Goal: Information Seeking & Learning: Compare options

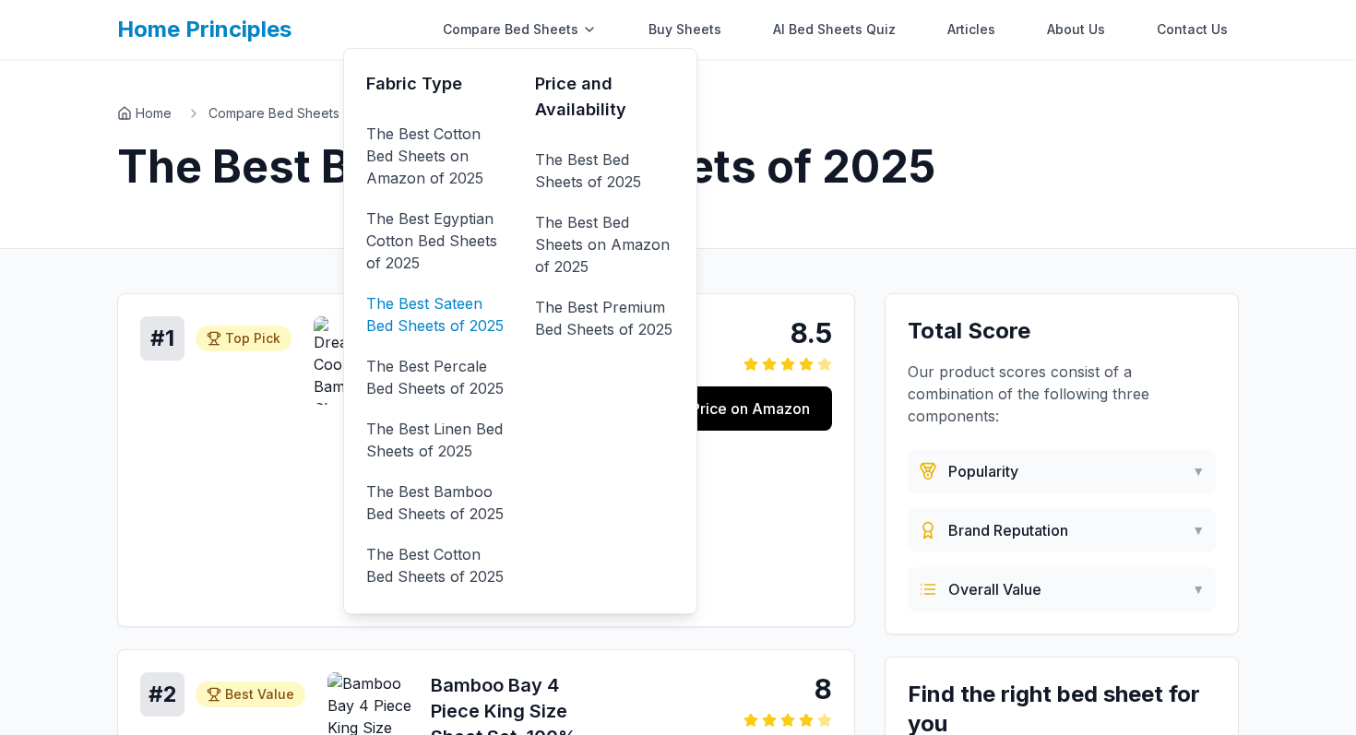
click at [477, 312] on link "The Best Sateen Bed Sheets of 2025" at bounding box center [435, 315] width 139 height 52
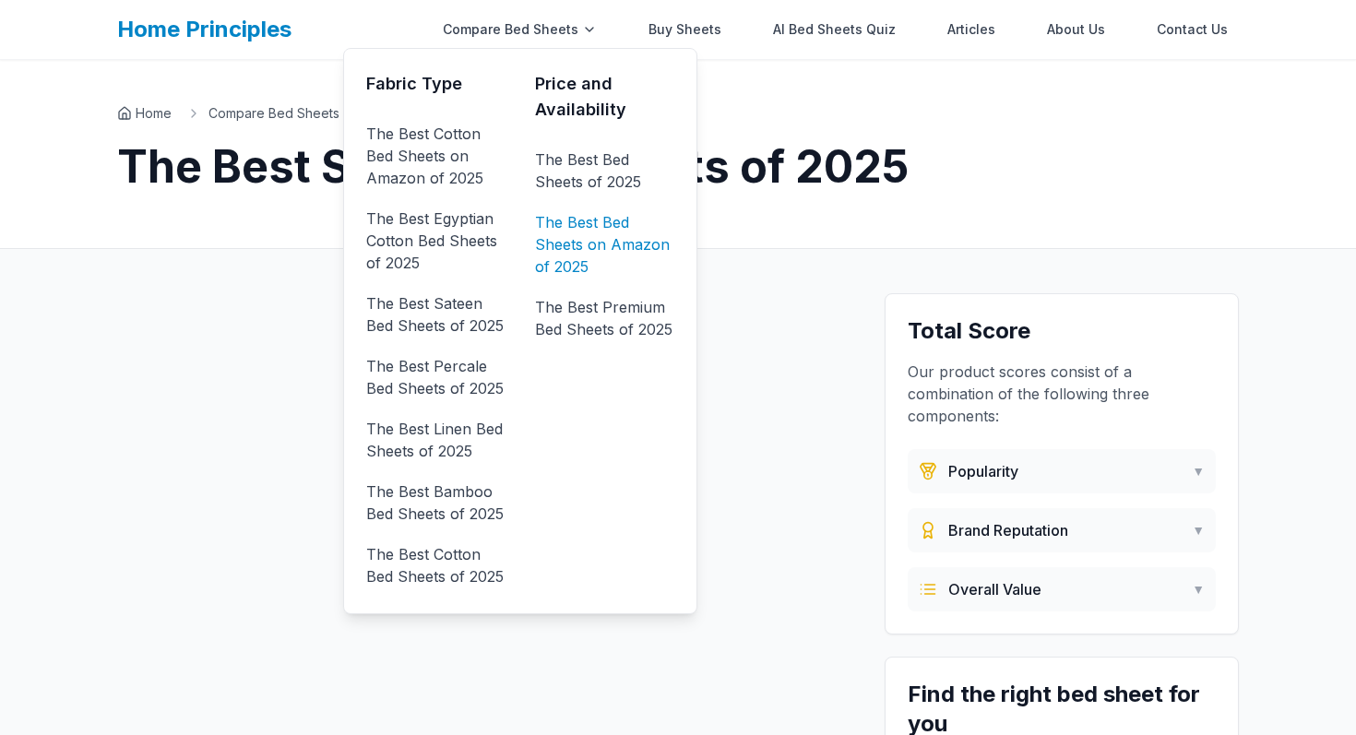
click at [595, 223] on link "The Best Bed Sheets on Amazon of 2025" at bounding box center [604, 245] width 139 height 74
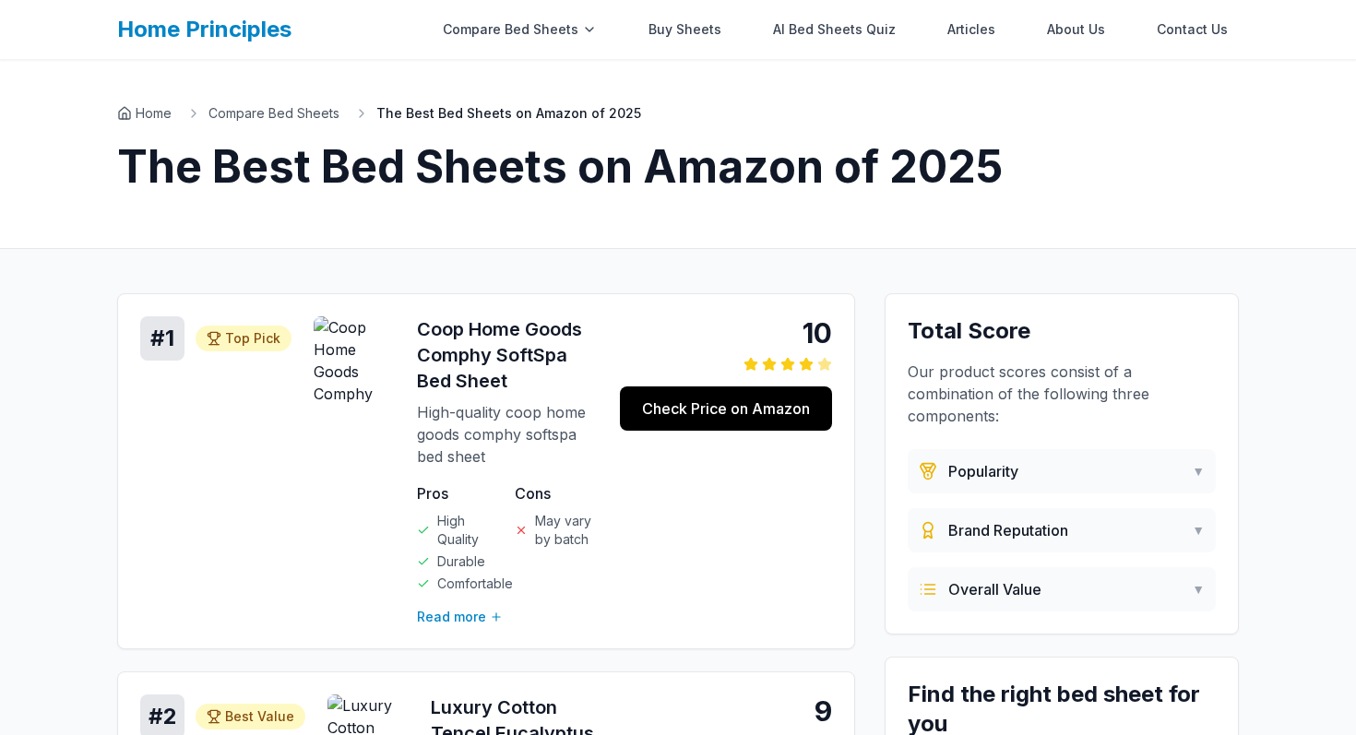
click at [261, 25] on link "Home Principles" at bounding box center [204, 29] width 174 height 27
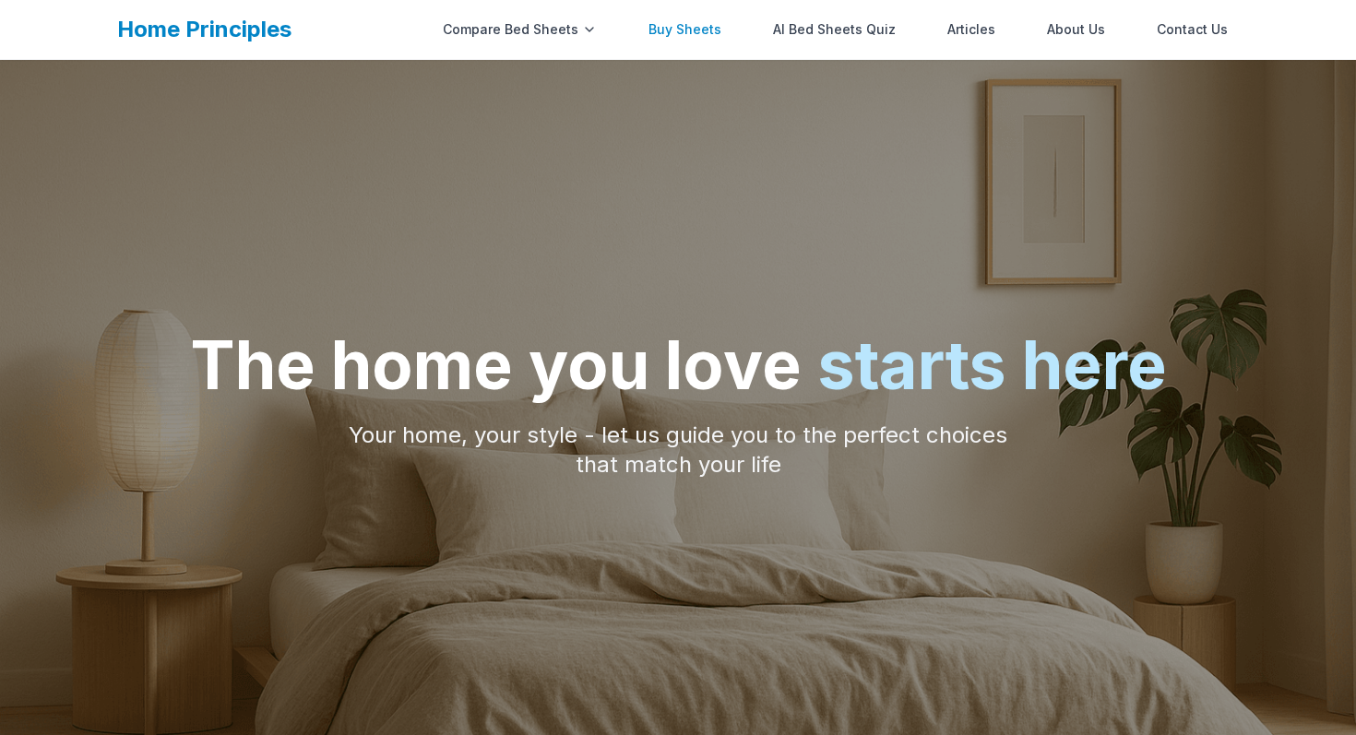
click at [709, 33] on link "Buy Sheets" at bounding box center [684, 29] width 95 height 37
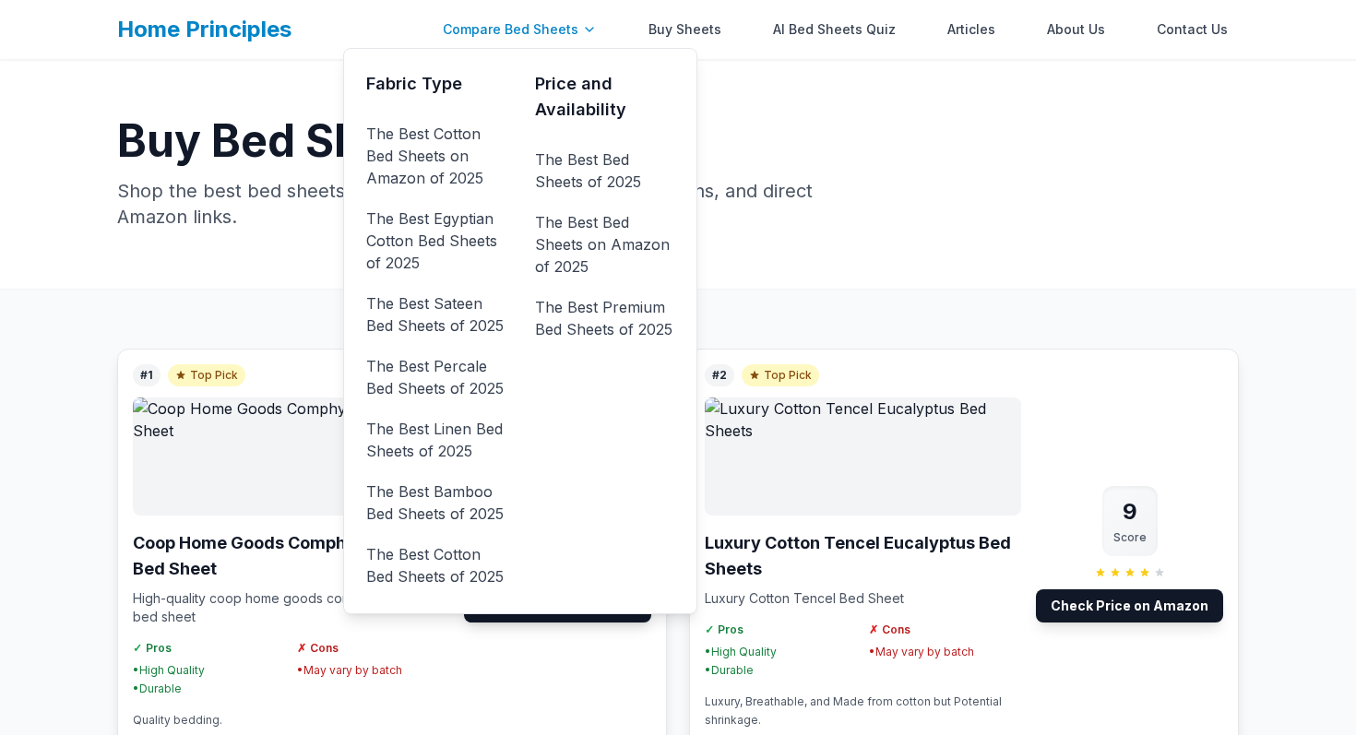
click at [570, 29] on div "Compare Bed Sheets" at bounding box center [520, 29] width 176 height 37
click at [455, 168] on link "The Best Cotton Bed Sheets on Amazon of 2025" at bounding box center [435, 156] width 139 height 74
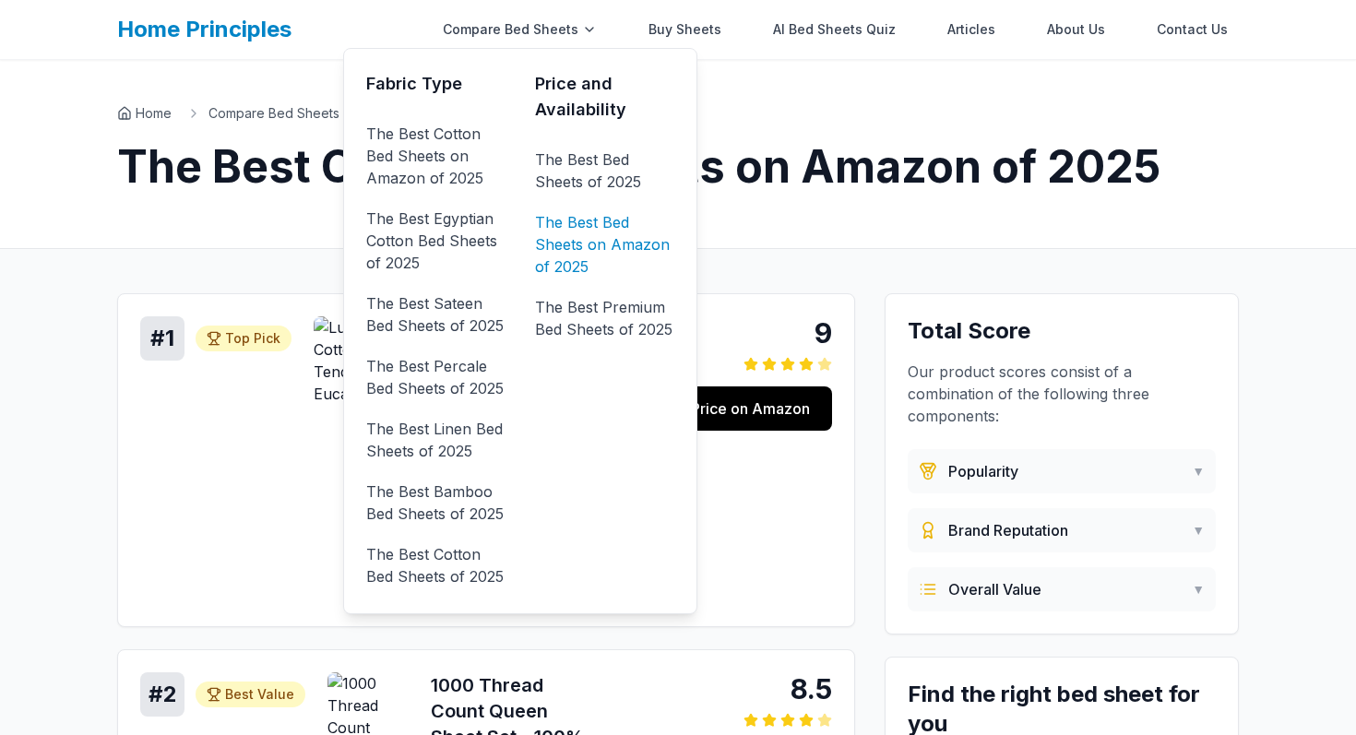
click at [605, 238] on link "The Best Bed Sheets on Amazon of 2025" at bounding box center [604, 245] width 139 height 74
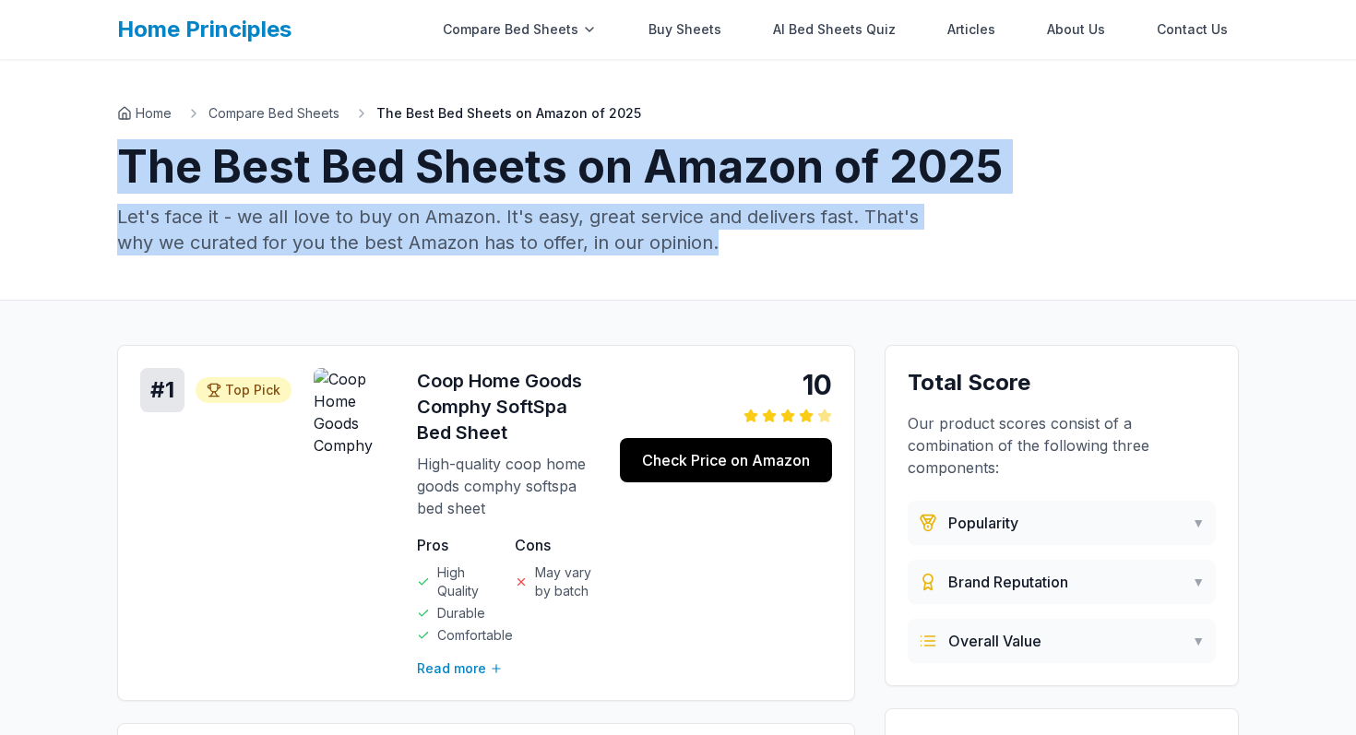
drag, startPoint x: 721, startPoint y: 240, endPoint x: 79, endPoint y: 178, distance: 645.1
click at [79, 178] on div "Home Compare Bed Sheets The Best Bed Sheets on Amazon of 2025 The Best Bed Shee…" at bounding box center [678, 180] width 1356 height 241
copy div "The Best Bed Sheets on Amazon of 2025 Let's face it - we all love to buy on Ama…"
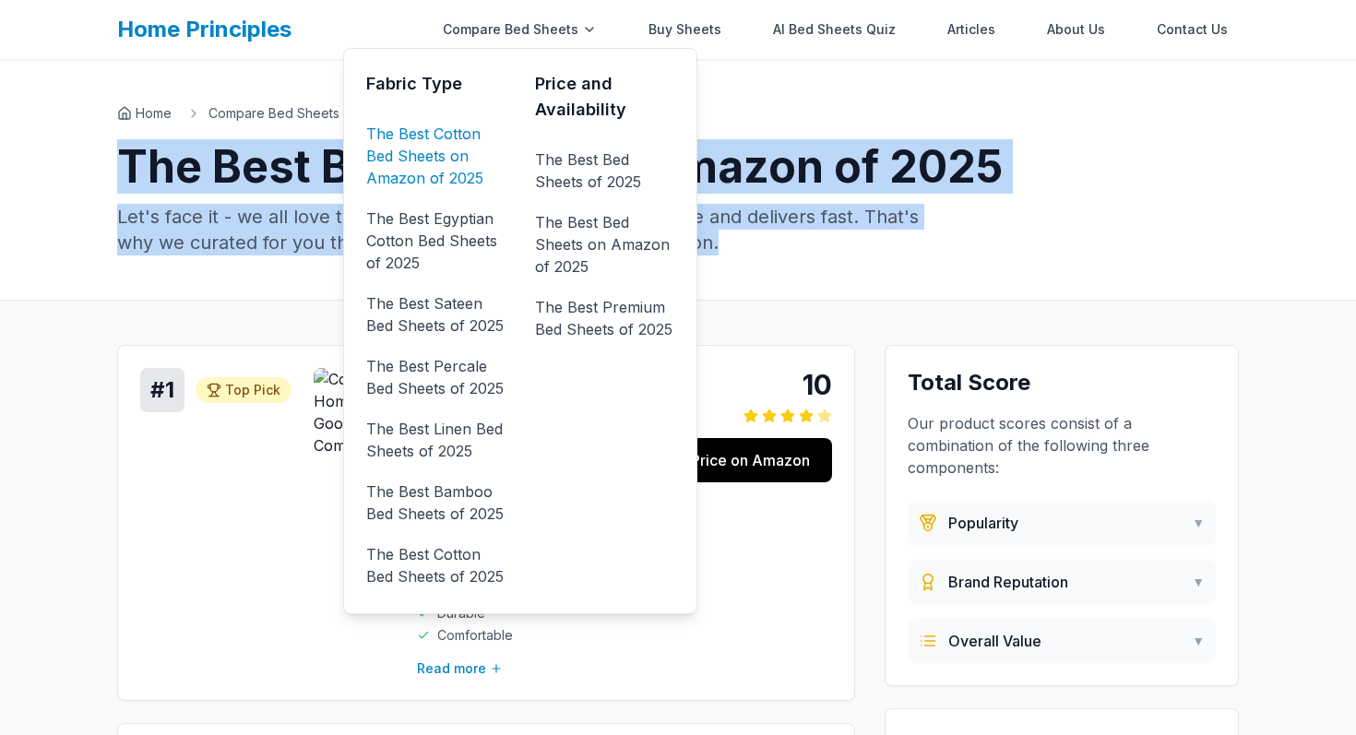
click at [451, 149] on link "The Best Cotton Bed Sheets on Amazon of 2025" at bounding box center [435, 156] width 139 height 74
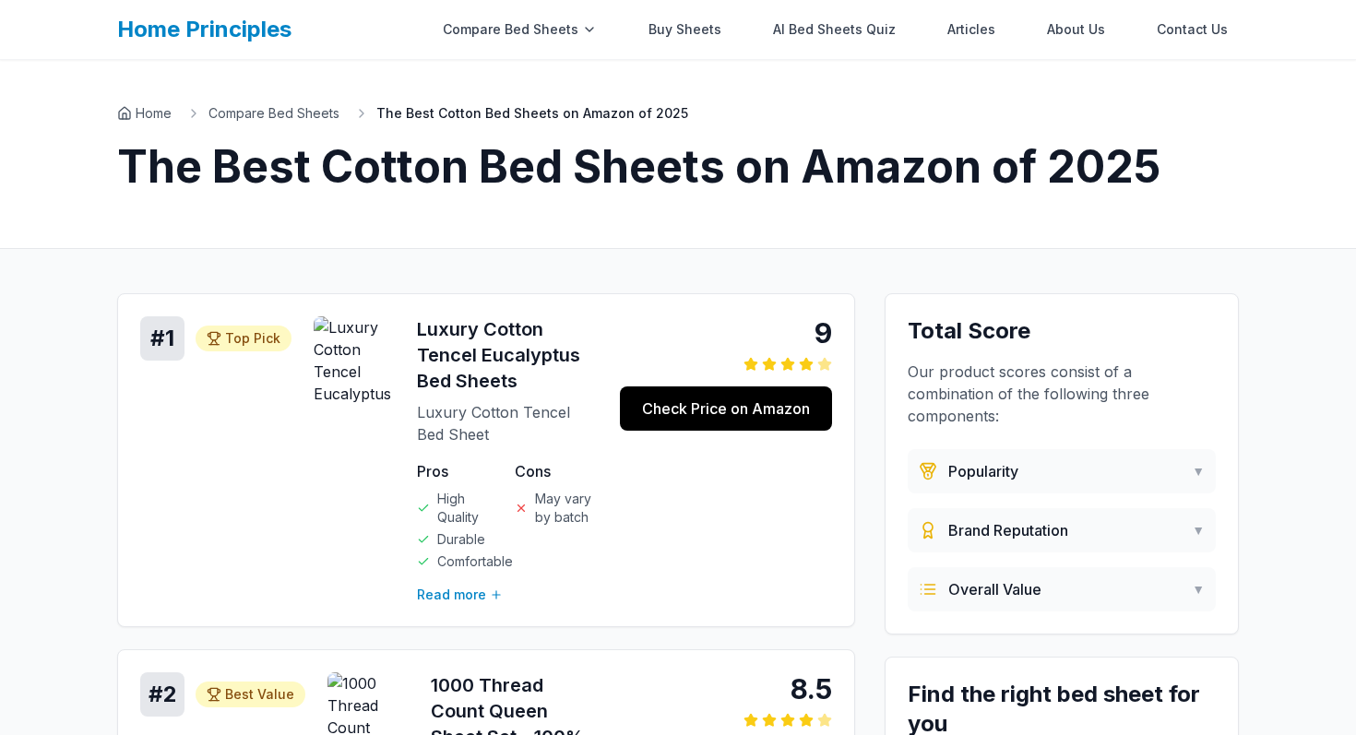
click at [252, 30] on link "Home Principles" at bounding box center [204, 29] width 174 height 27
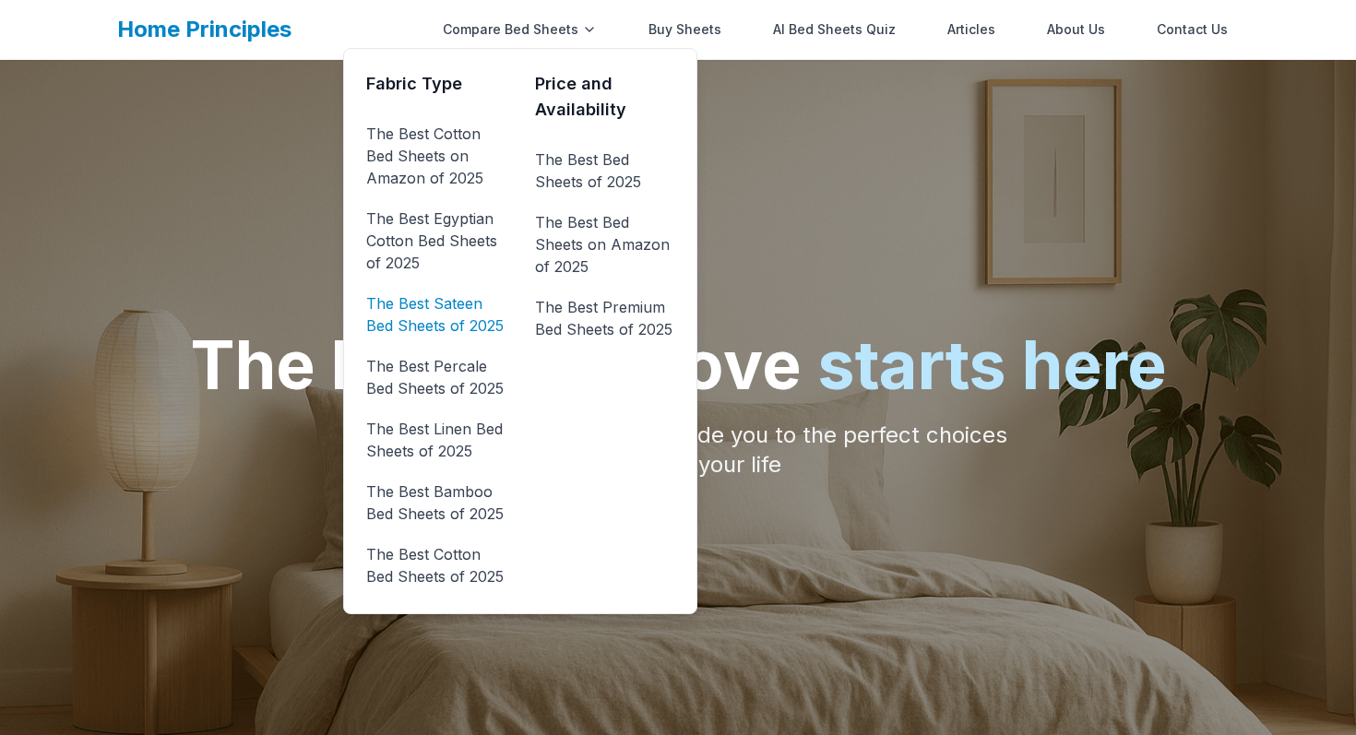
click at [463, 317] on link "The Best Sateen Bed Sheets of 2025" at bounding box center [435, 315] width 139 height 52
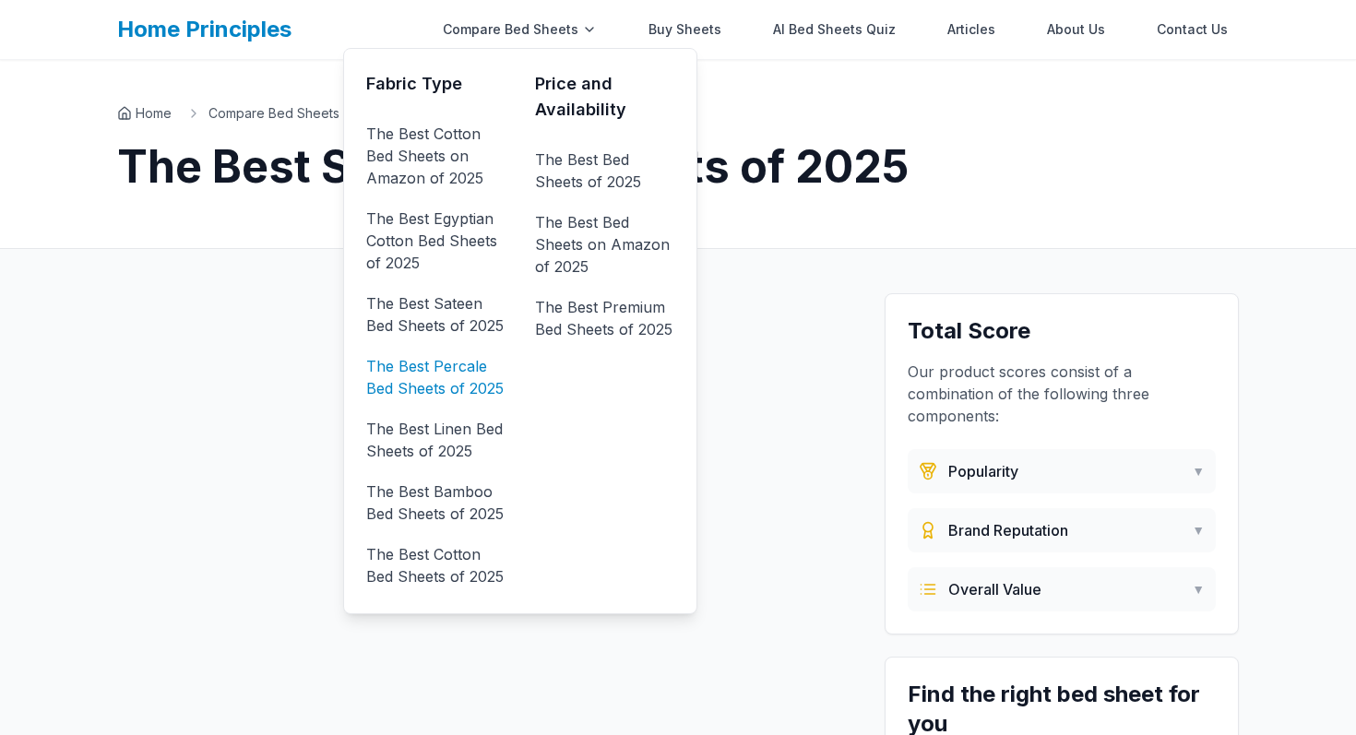
click at [437, 384] on link "The Best Percale Bed Sheets of 2025" at bounding box center [435, 377] width 139 height 52
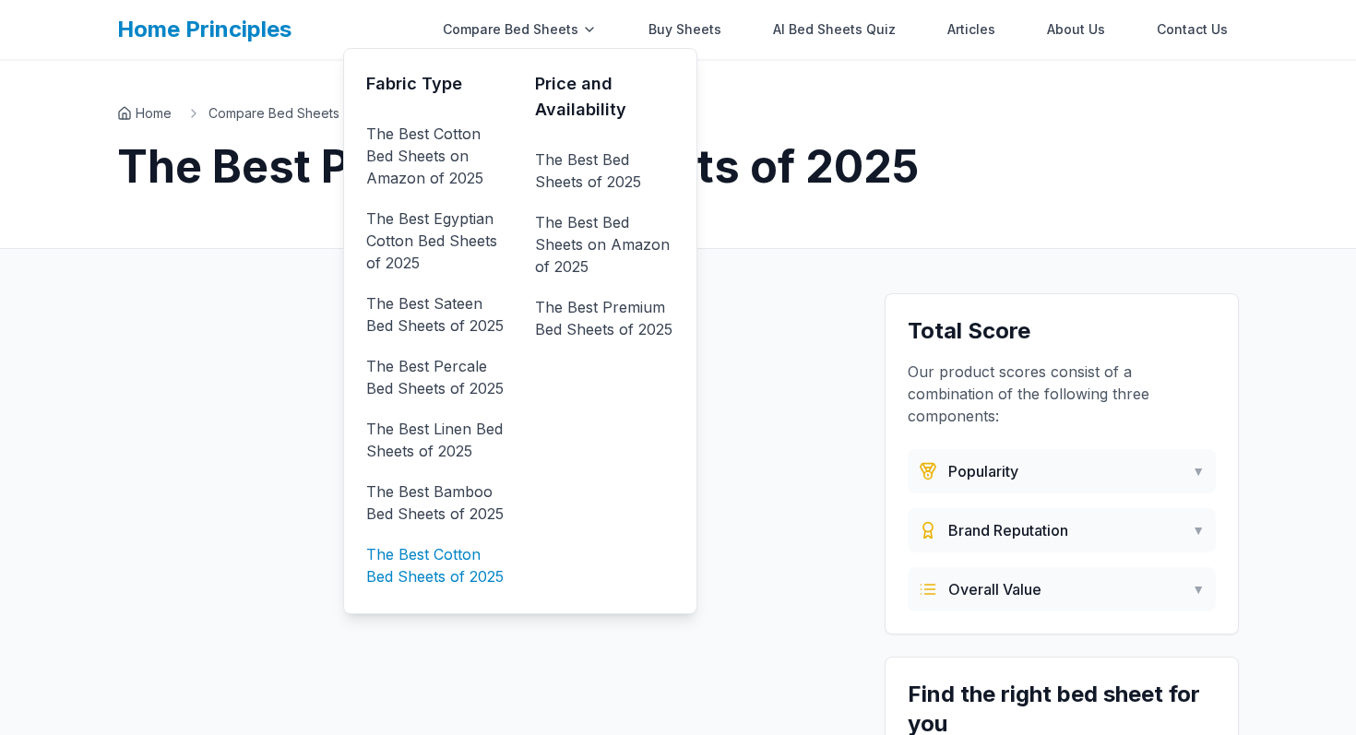
click at [426, 569] on link "The Best Cotton Bed Sheets of 2025" at bounding box center [435, 566] width 139 height 52
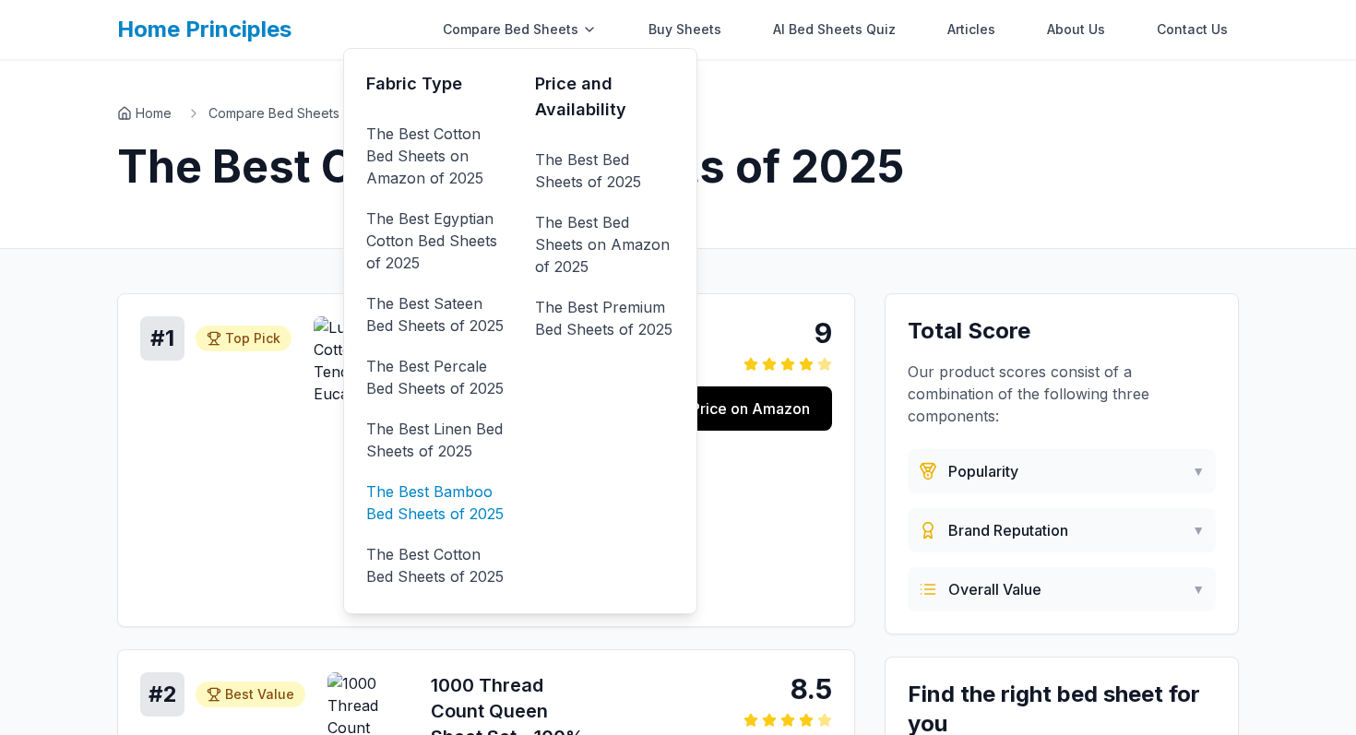
click at [436, 506] on link "The Best Bamboo Bed Sheets of 2025" at bounding box center [435, 503] width 139 height 52
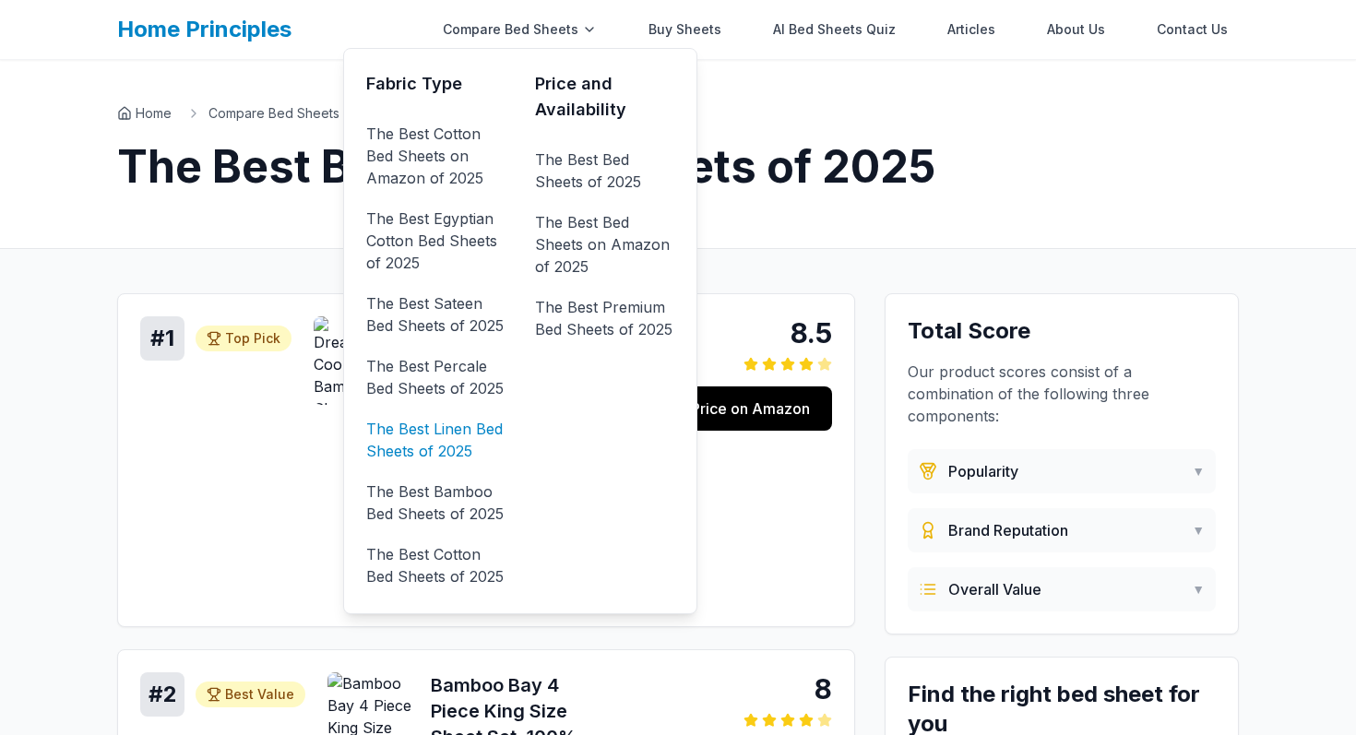
click at [434, 463] on link "The Best Linen Bed Sheets of 2025" at bounding box center [435, 440] width 139 height 52
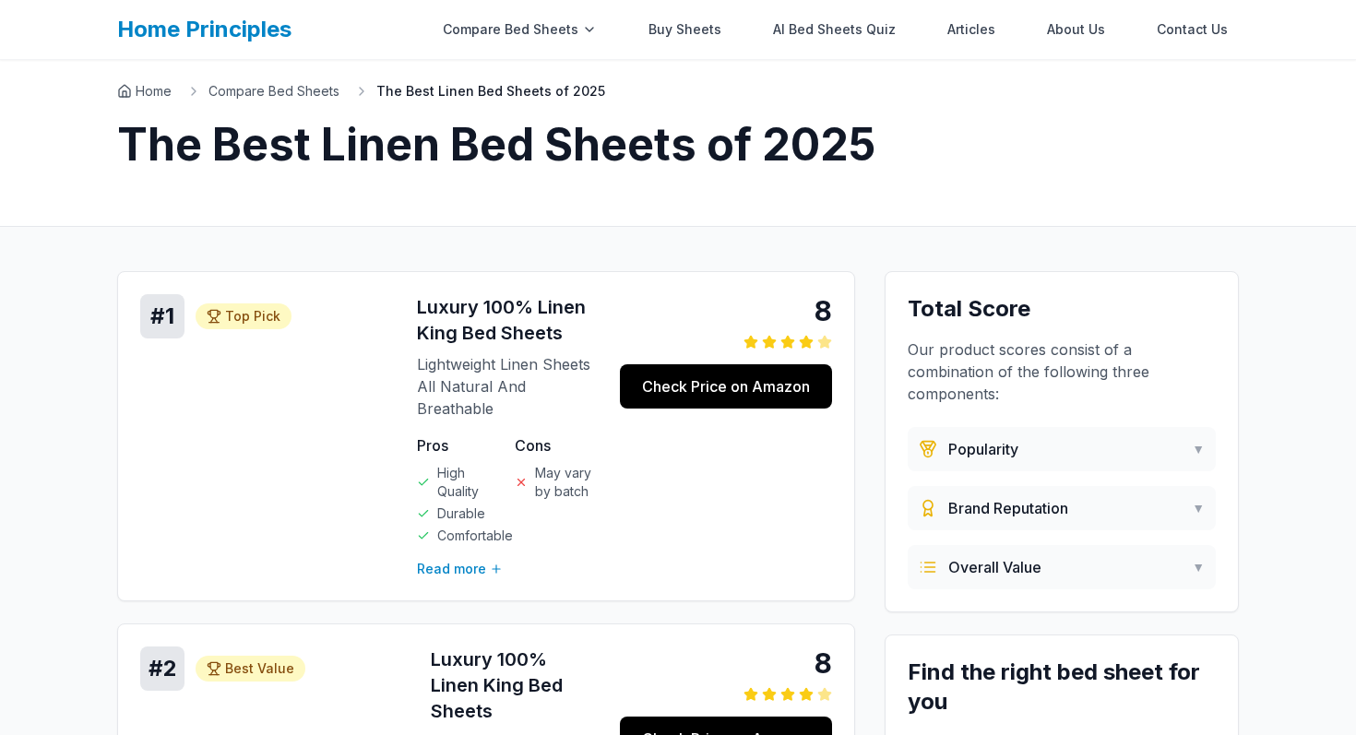
scroll to position [23, 0]
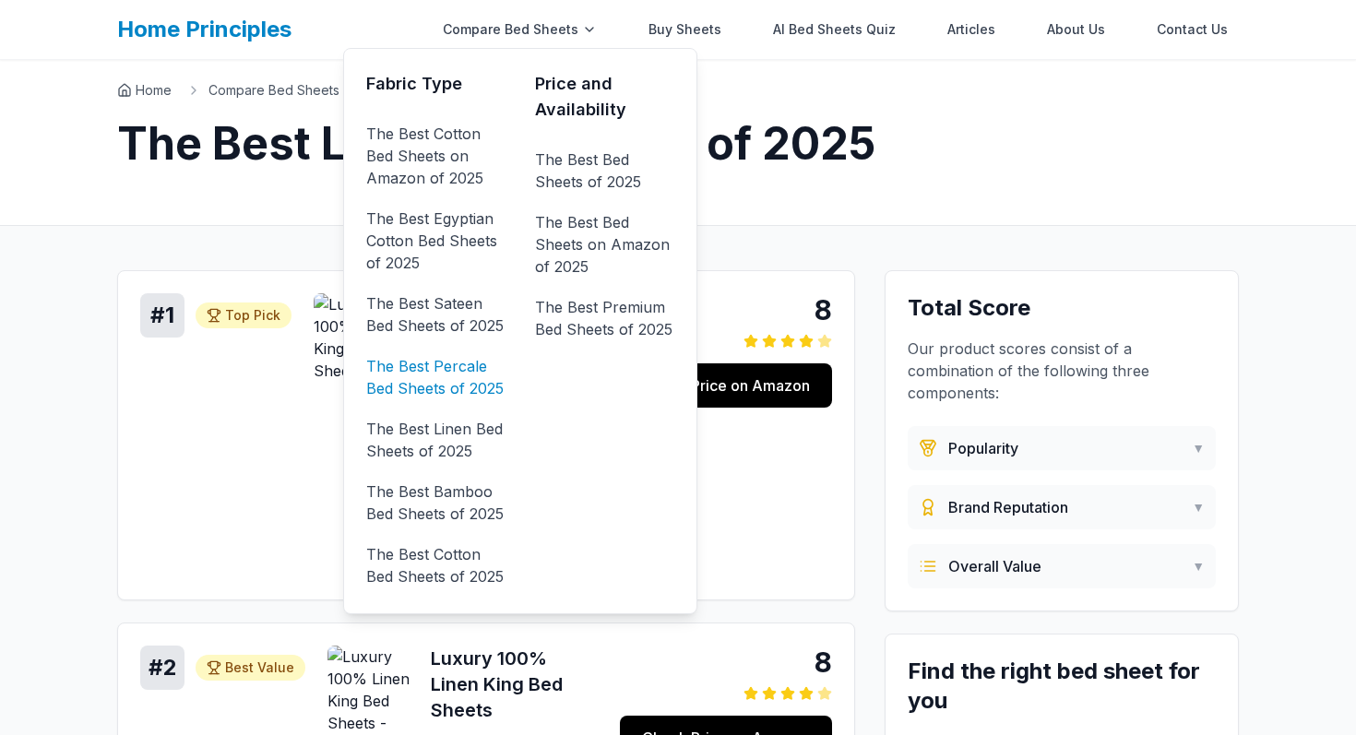
click at [446, 364] on link "The Best Percale Bed Sheets of 2025" at bounding box center [435, 377] width 139 height 52
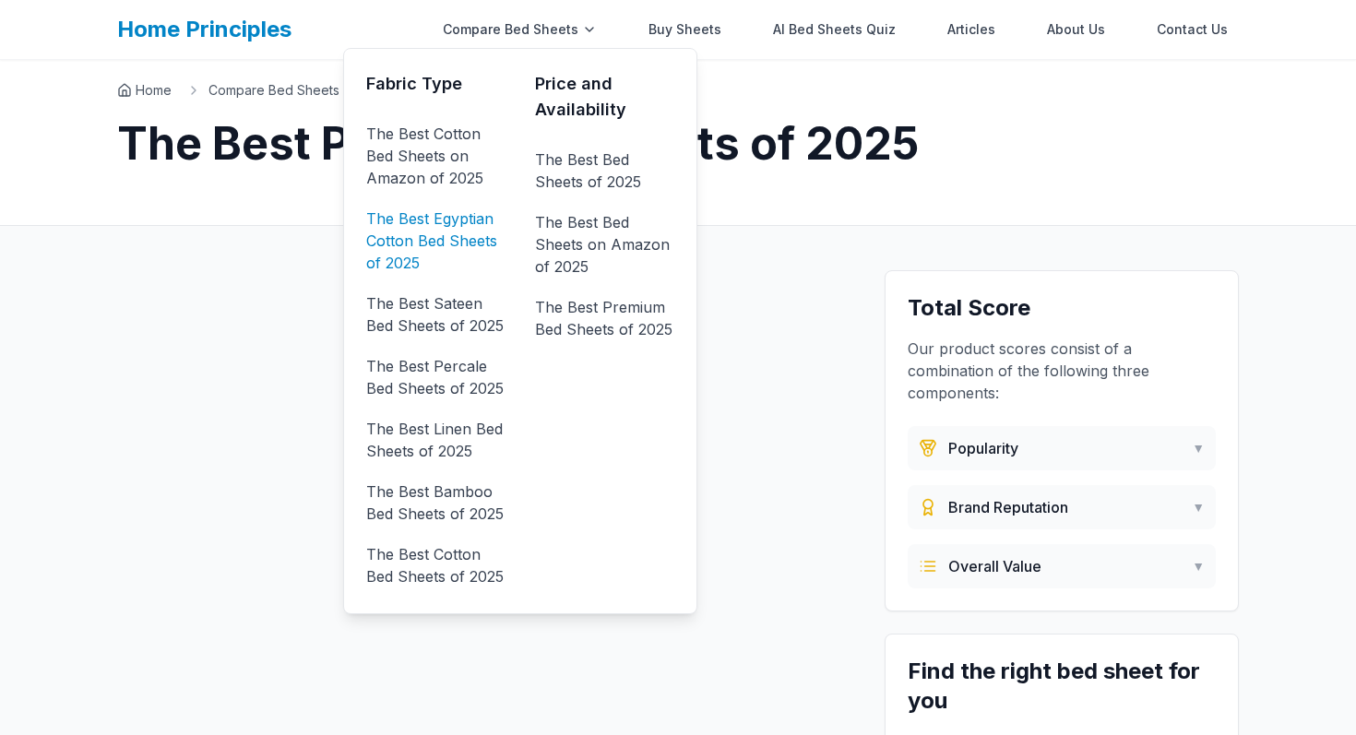
click at [451, 238] on link "The Best Egyptian Cotton Bed Sheets of 2025" at bounding box center [435, 241] width 139 height 74
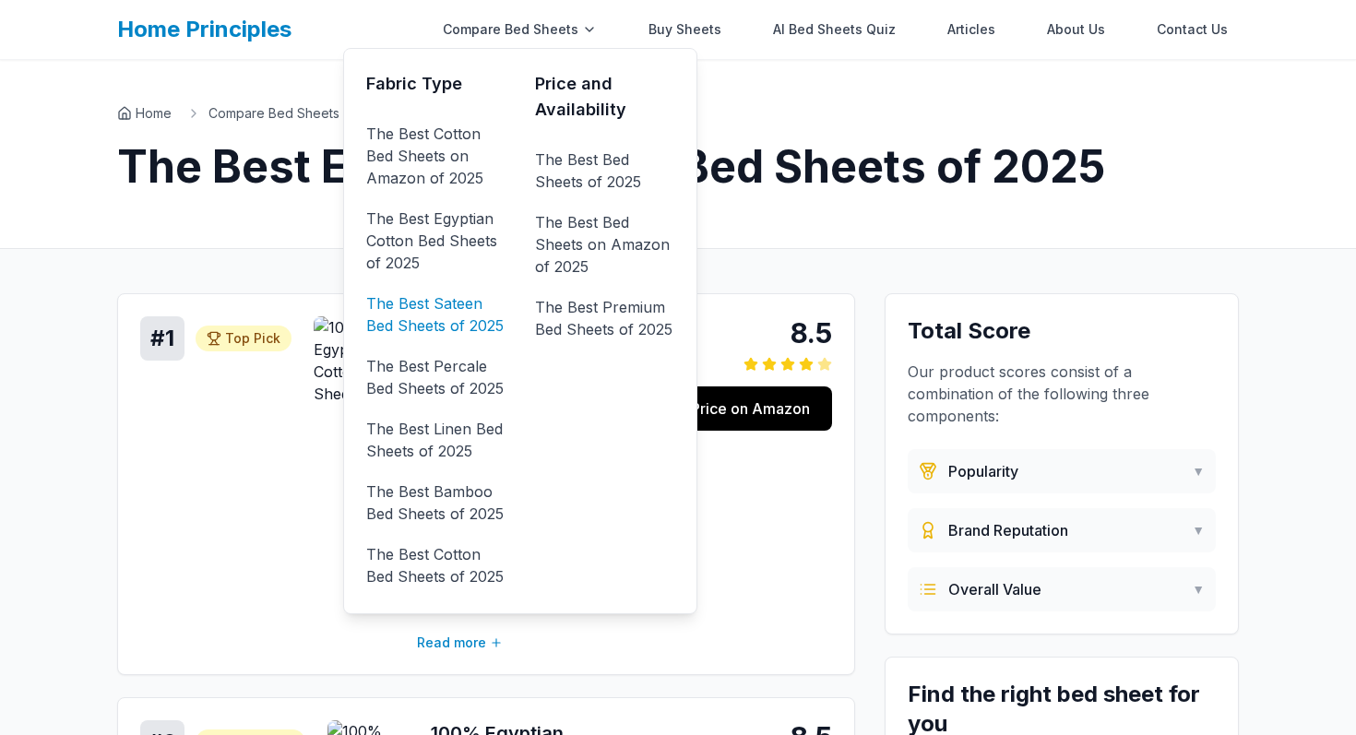
click at [435, 320] on link "The Best Sateen Bed Sheets of 2025" at bounding box center [435, 315] width 139 height 52
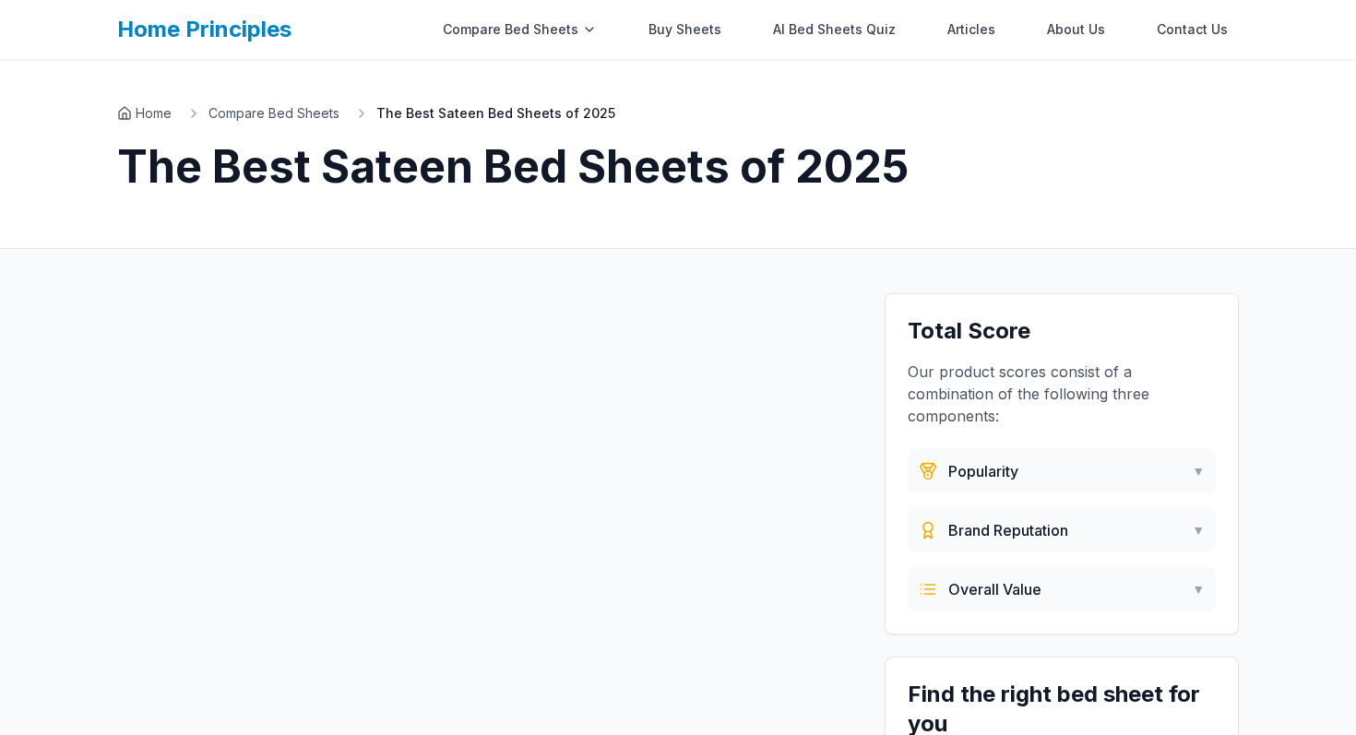
click at [417, 169] on h1 "The Best Sateen Bed Sheets of 2025" at bounding box center [678, 167] width 1122 height 44
copy h1 "Sateen"
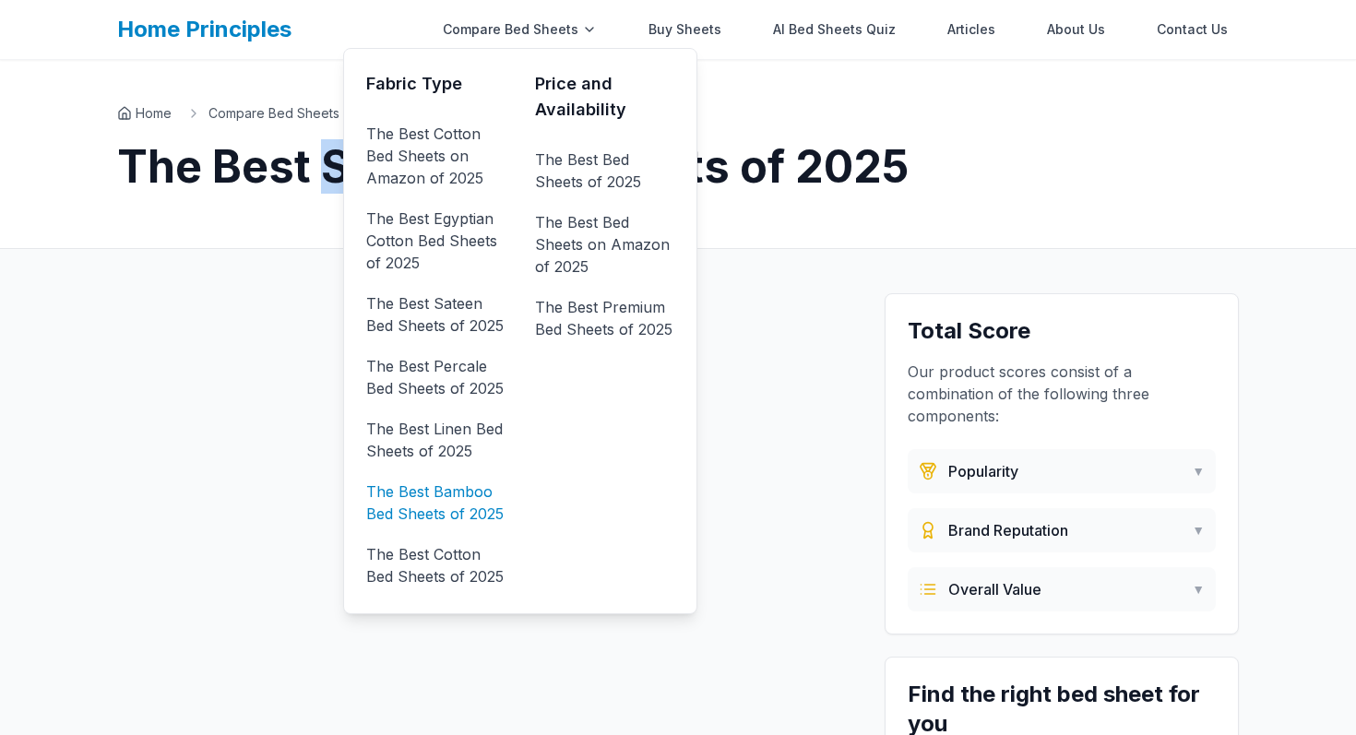
click at [471, 511] on link "The Best Bamboo Bed Sheets of 2025" at bounding box center [435, 503] width 139 height 52
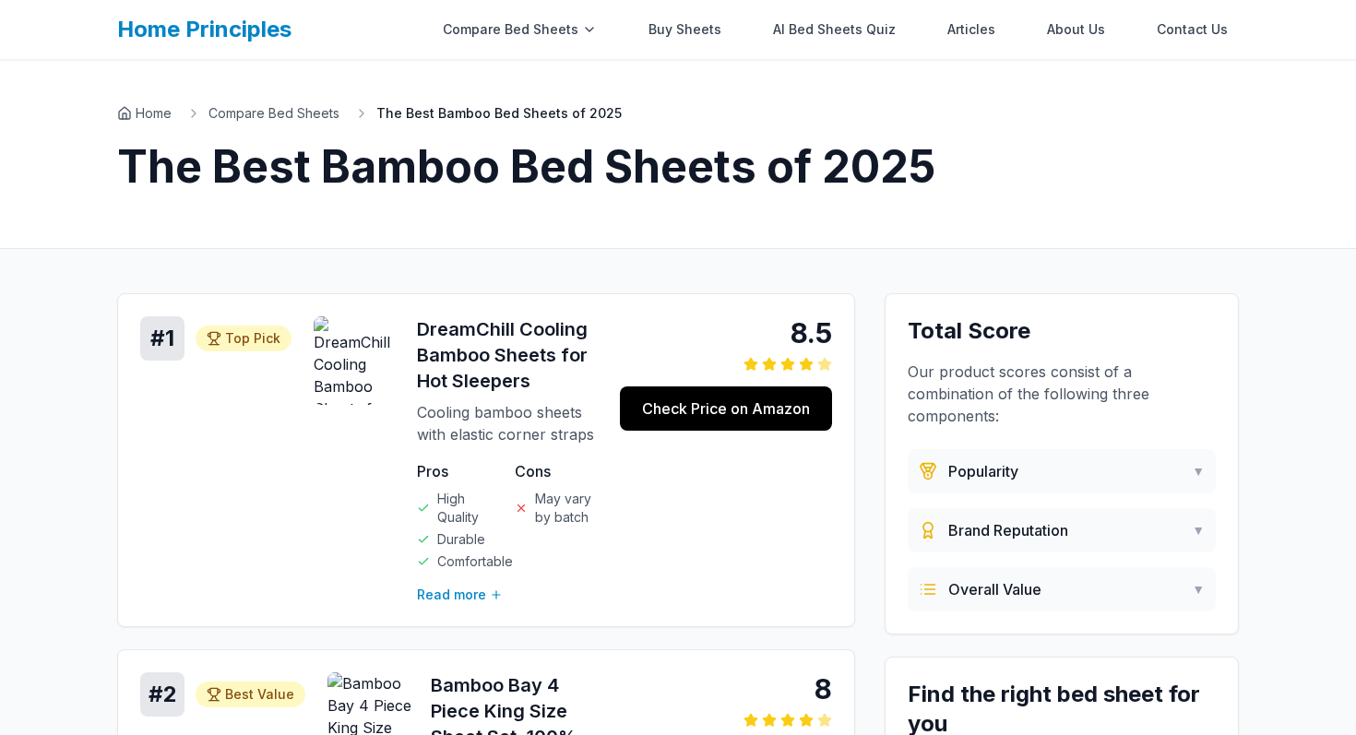
click at [453, 159] on h1 "The Best Bamboo Bed Sheets of 2025" at bounding box center [678, 167] width 1122 height 44
copy h1 "Bamboo"
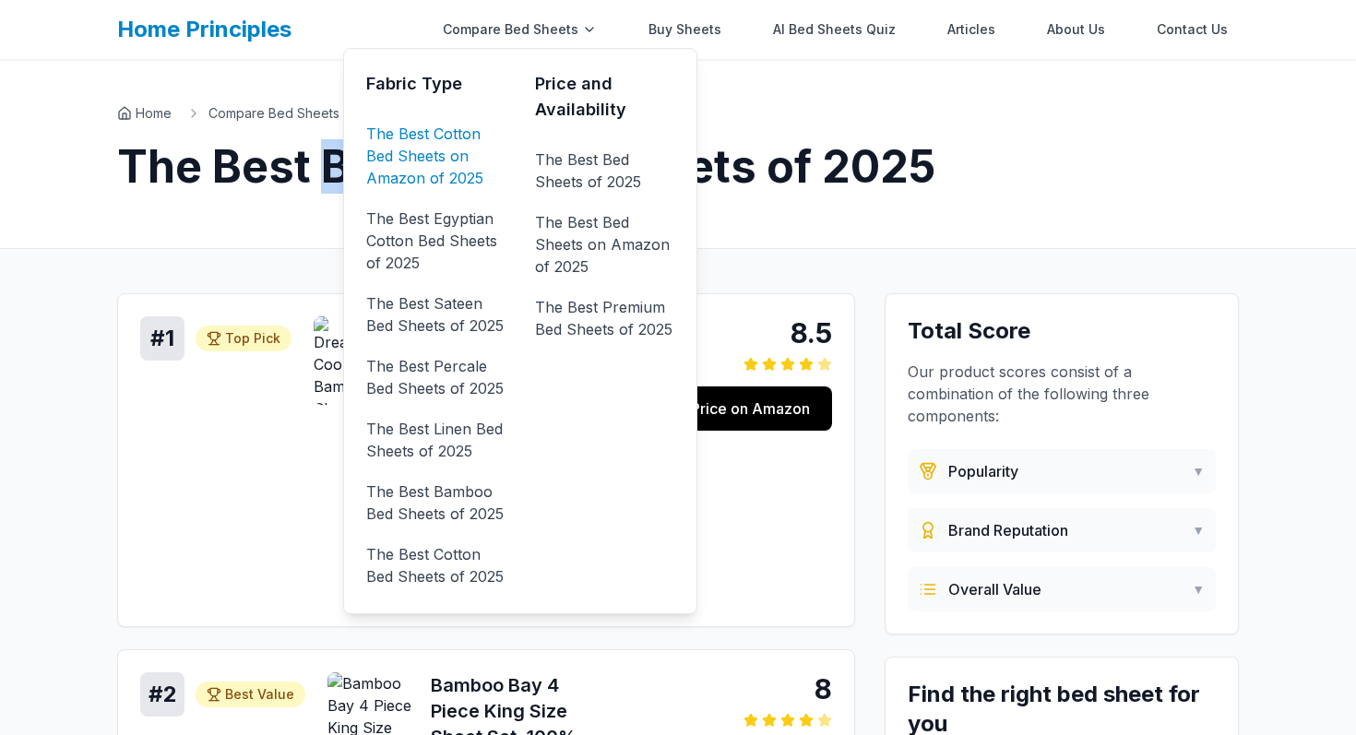
click at [475, 152] on link "The Best Cotton Bed Sheets on Amazon of 2025" at bounding box center [435, 156] width 139 height 74
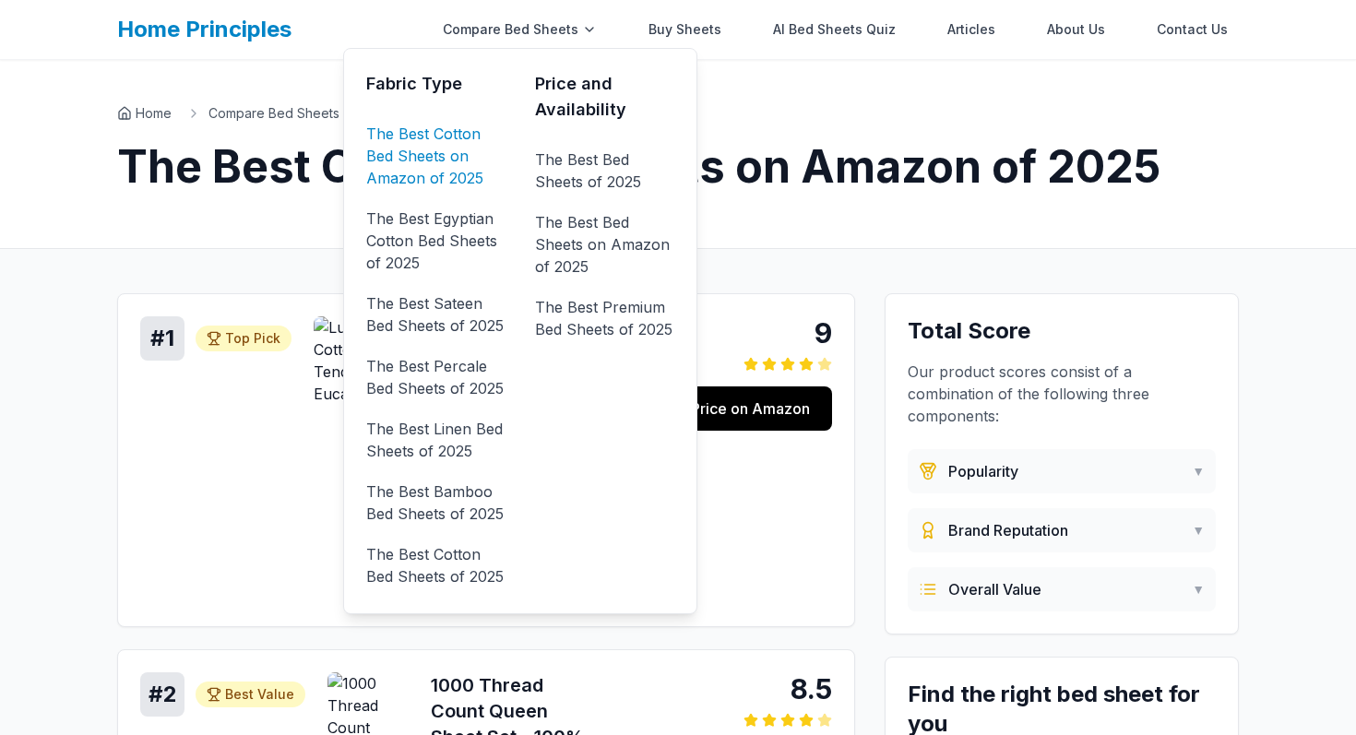
click at [461, 134] on link "The Best Cotton Bed Sheets on Amazon of 2025" at bounding box center [435, 156] width 139 height 74
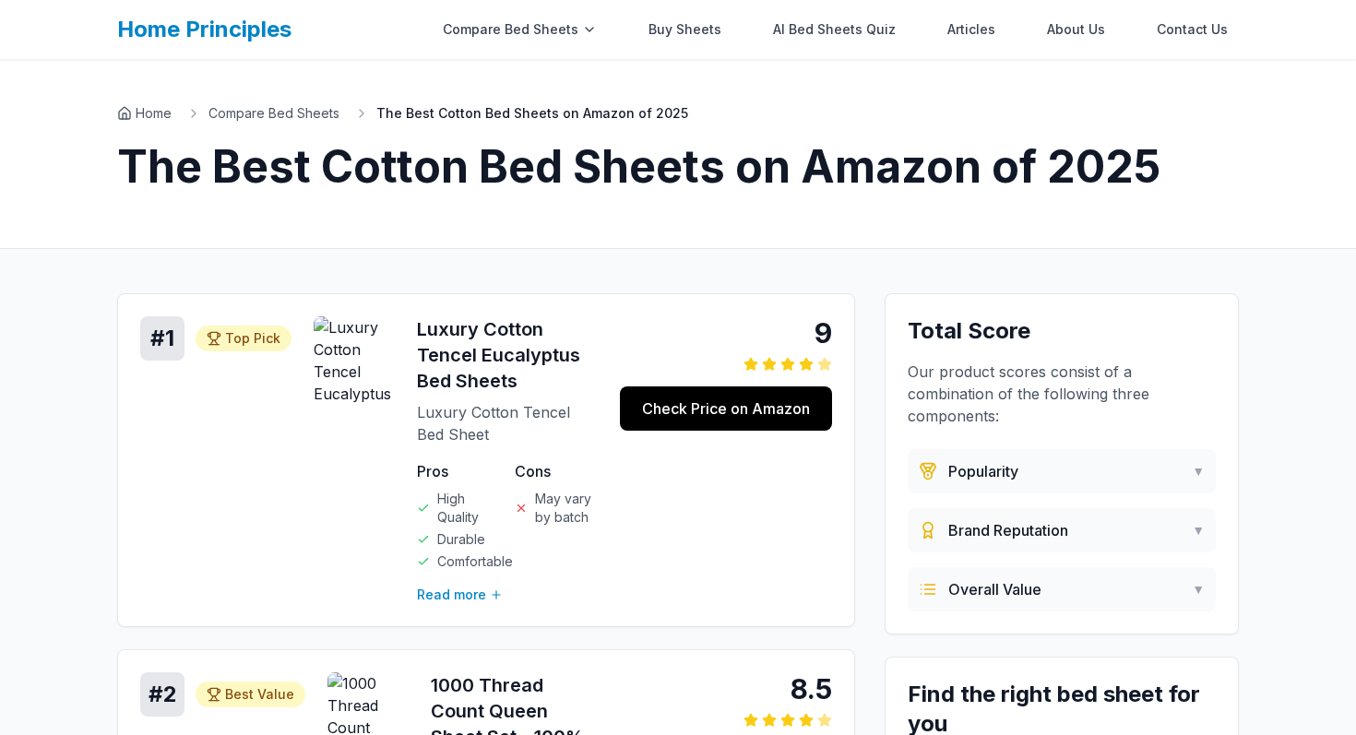
click at [1005, 198] on div "Home Compare Bed Sheets The Best Cotton Bed Sheets on Amazon of 2025 The Best C…" at bounding box center [678, 154] width 1181 height 188
click at [971, 164] on h1 "The Best Cotton Bed Sheets on Amazon of 2025" at bounding box center [678, 167] width 1122 height 44
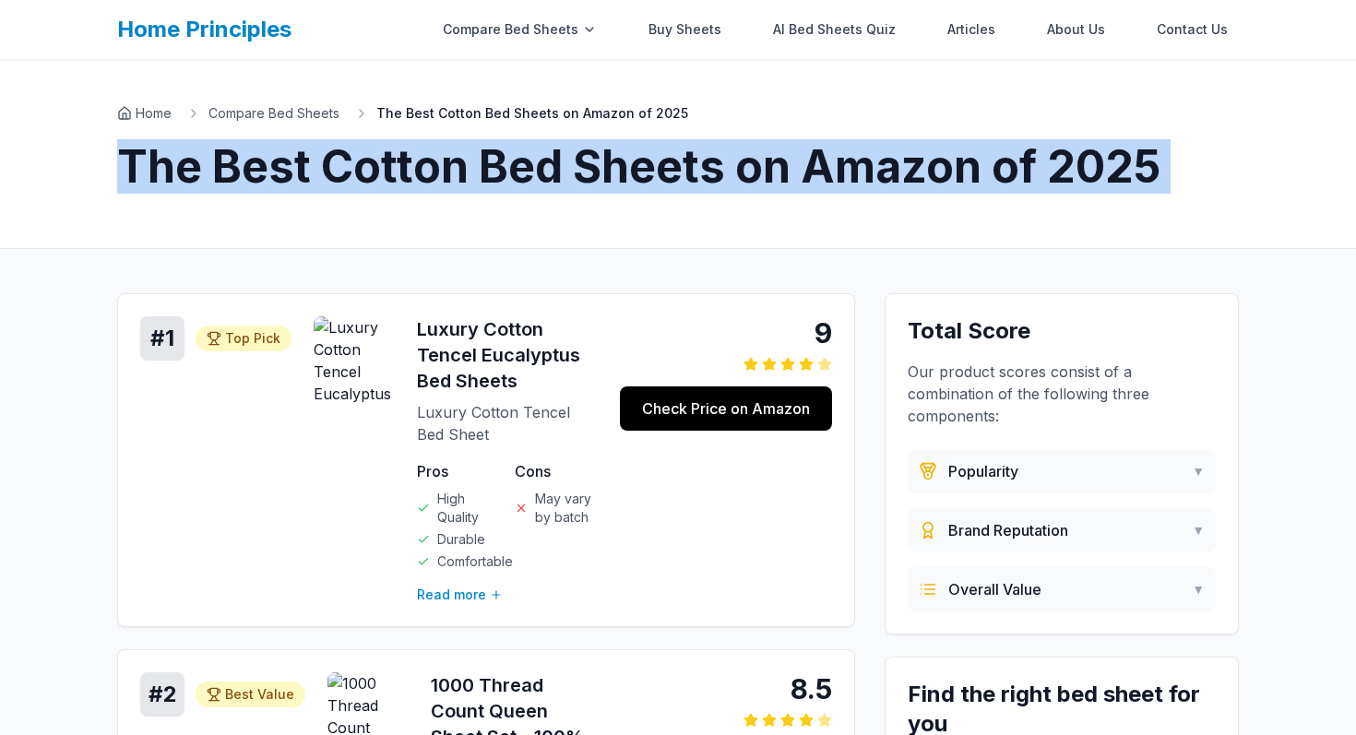
click at [971, 164] on h1 "The Best Cotton Bed Sheets on Amazon of 2025" at bounding box center [678, 167] width 1122 height 44
copy h1 "The Best Cotton Bed Sheets on Amazon of 2025"
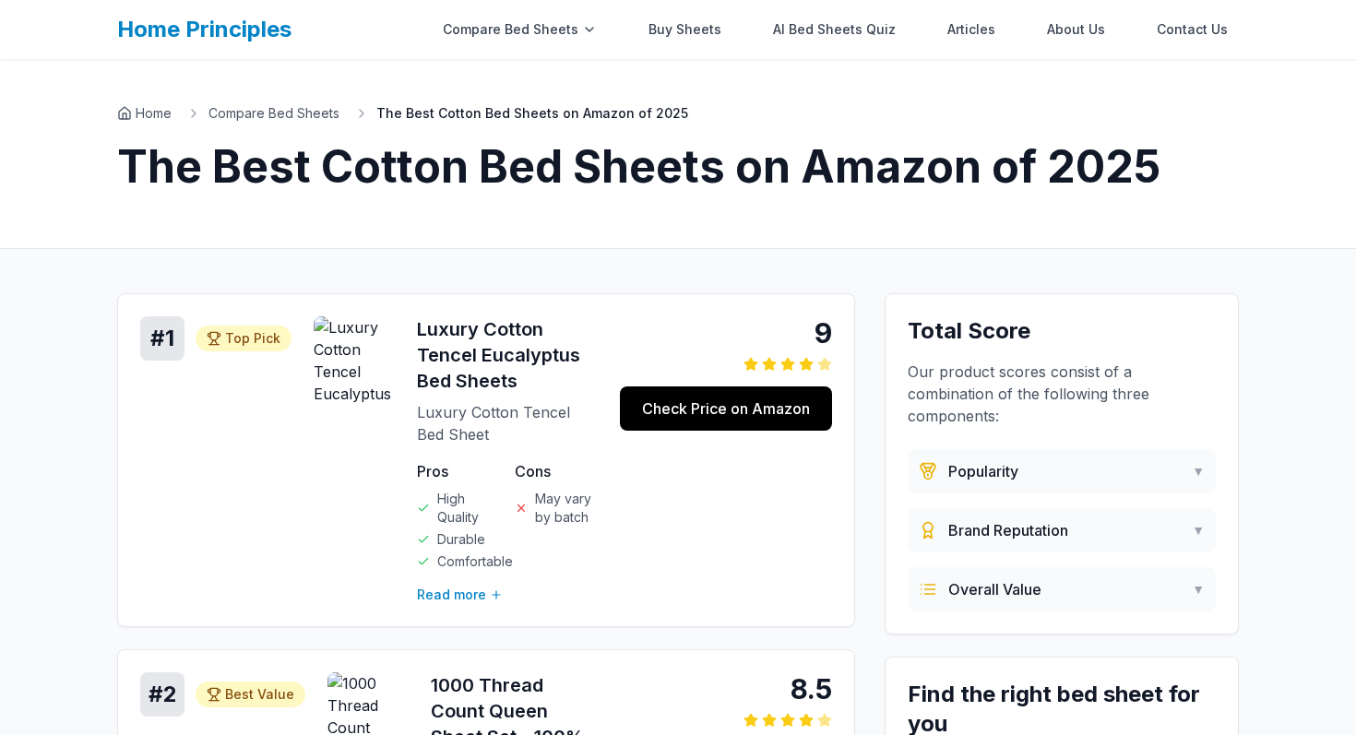
click at [823, 379] on div "9 Check Price on Amazon" at bounding box center [726, 373] width 212 height 114
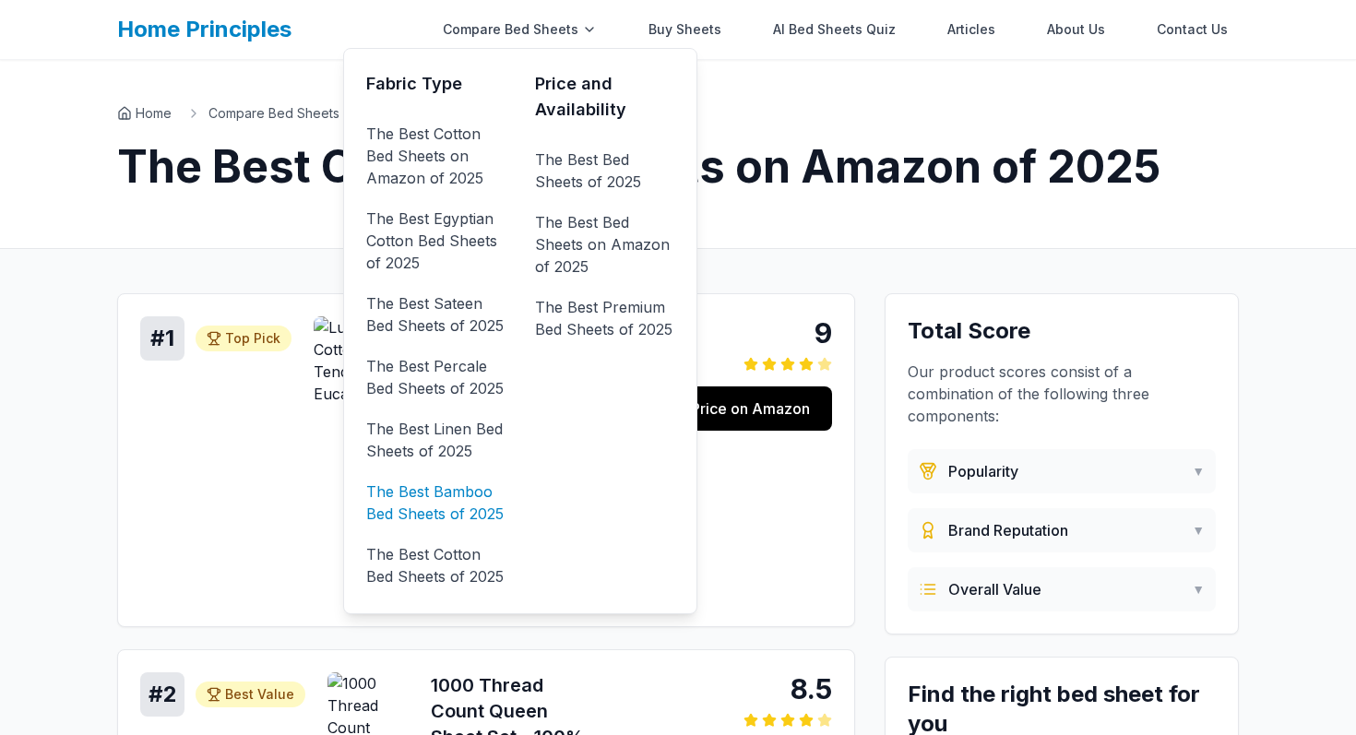
click at [472, 506] on link "The Best Bamboo Bed Sheets of 2025" at bounding box center [435, 503] width 139 height 52
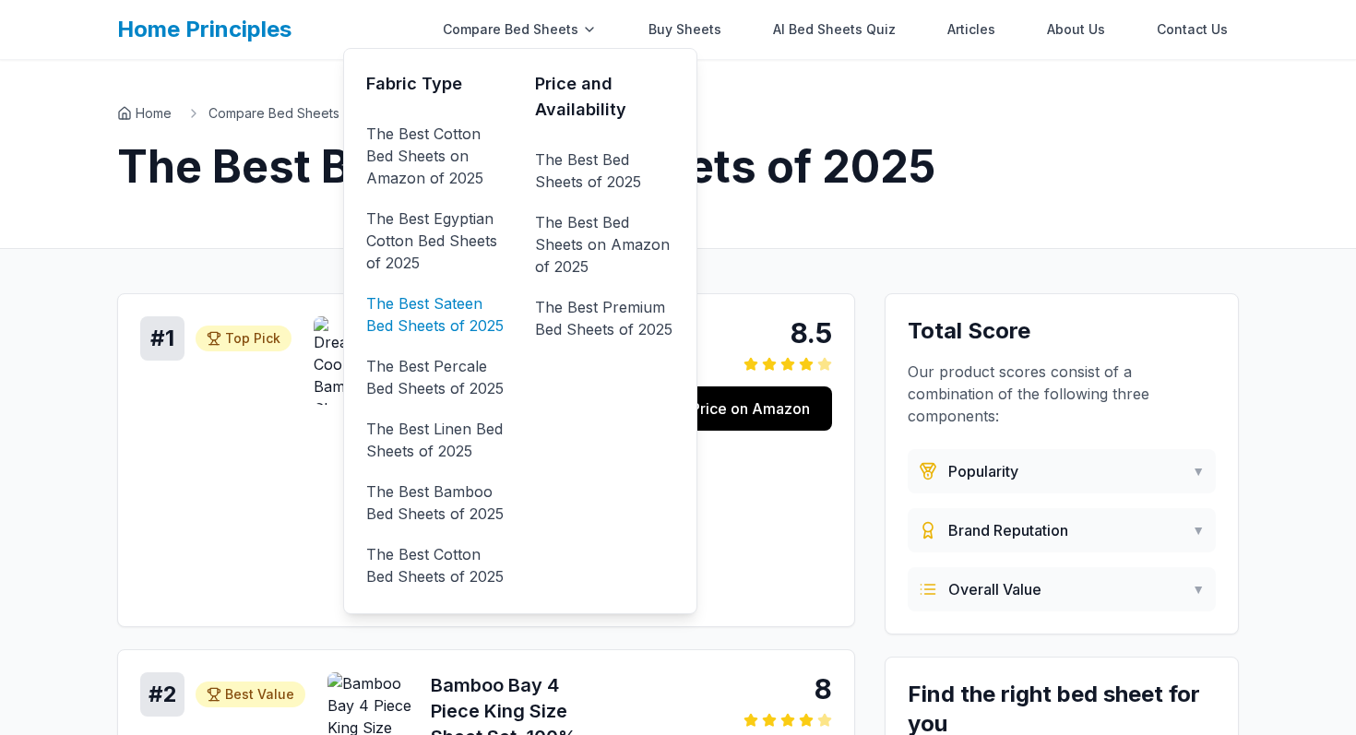
click at [468, 329] on link "The Best Sateen Bed Sheets of 2025" at bounding box center [435, 315] width 139 height 52
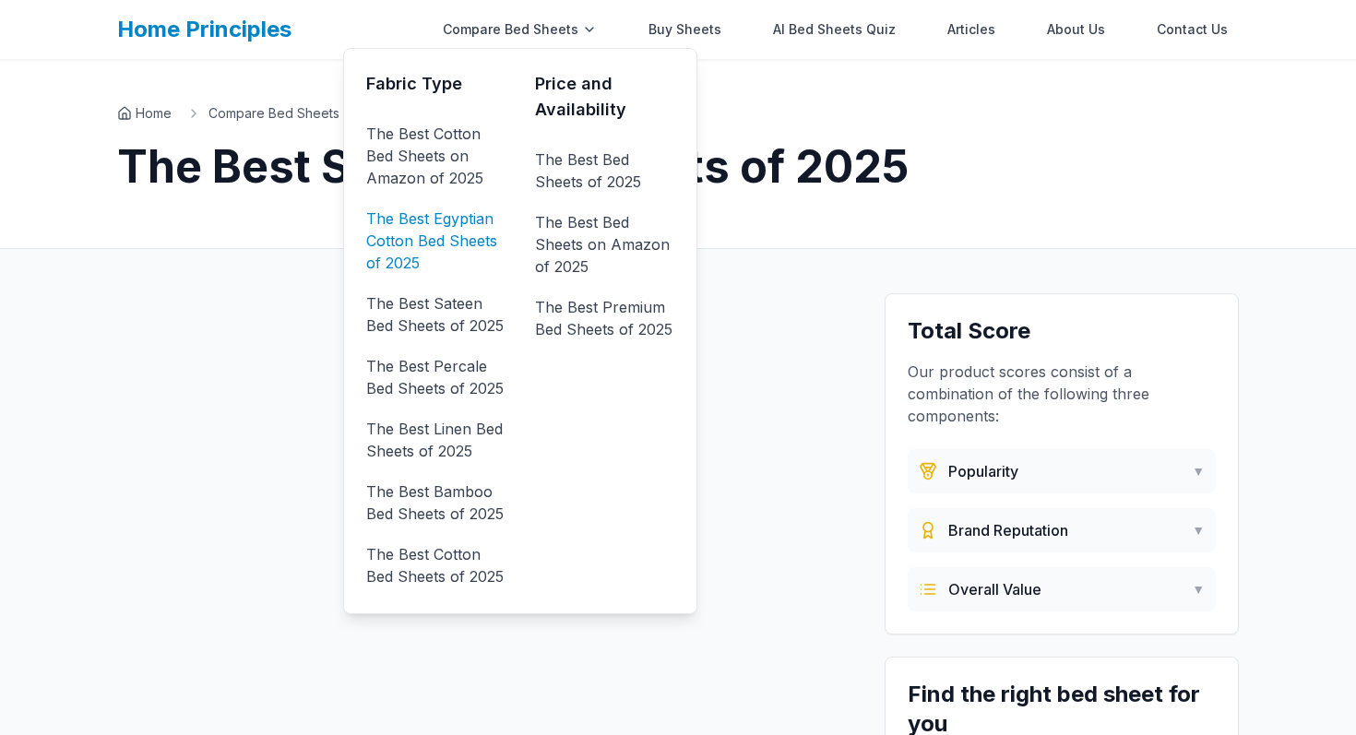
click at [451, 232] on link "The Best Egyptian Cotton Bed Sheets of 2025" at bounding box center [435, 241] width 139 height 74
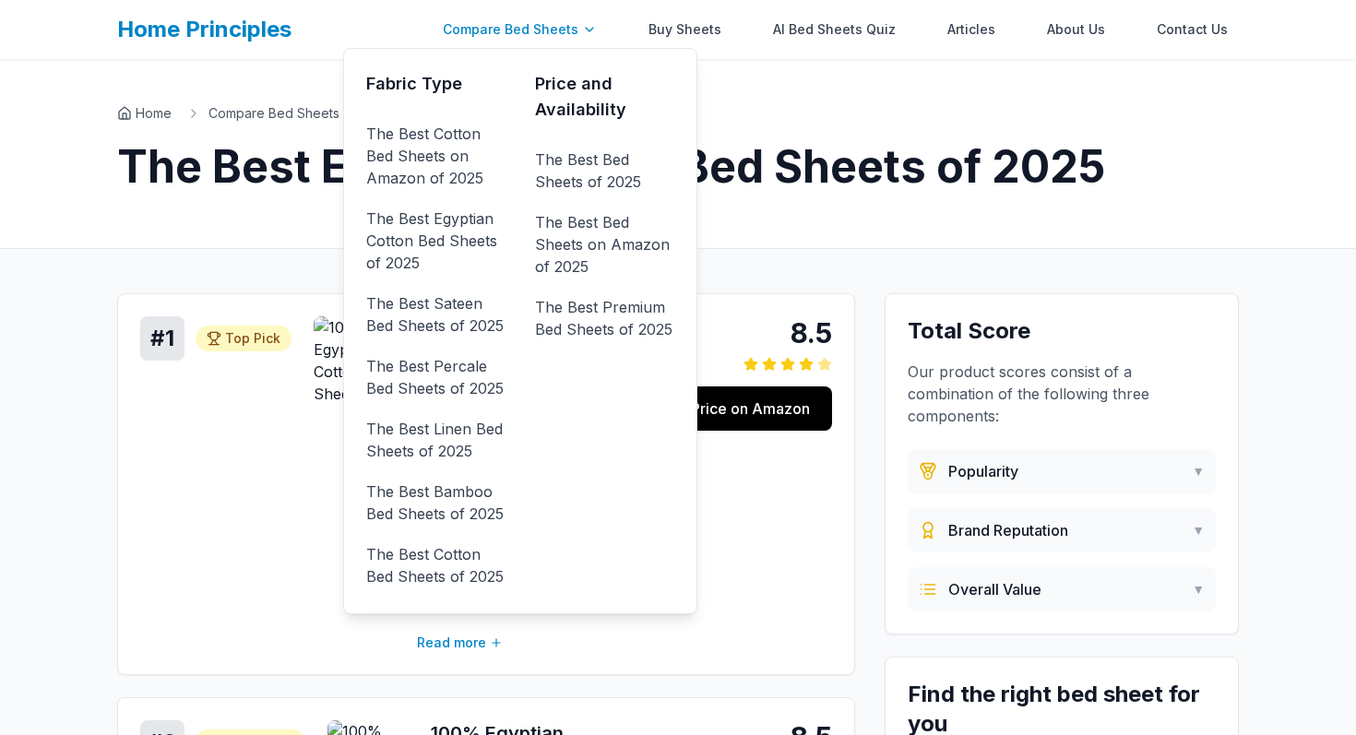
click at [558, 31] on div "Compare Bed Sheets" at bounding box center [520, 29] width 176 height 37
click at [453, 134] on link "The Best Cotton Bed Sheets on Amazon of 2025" at bounding box center [435, 156] width 139 height 74
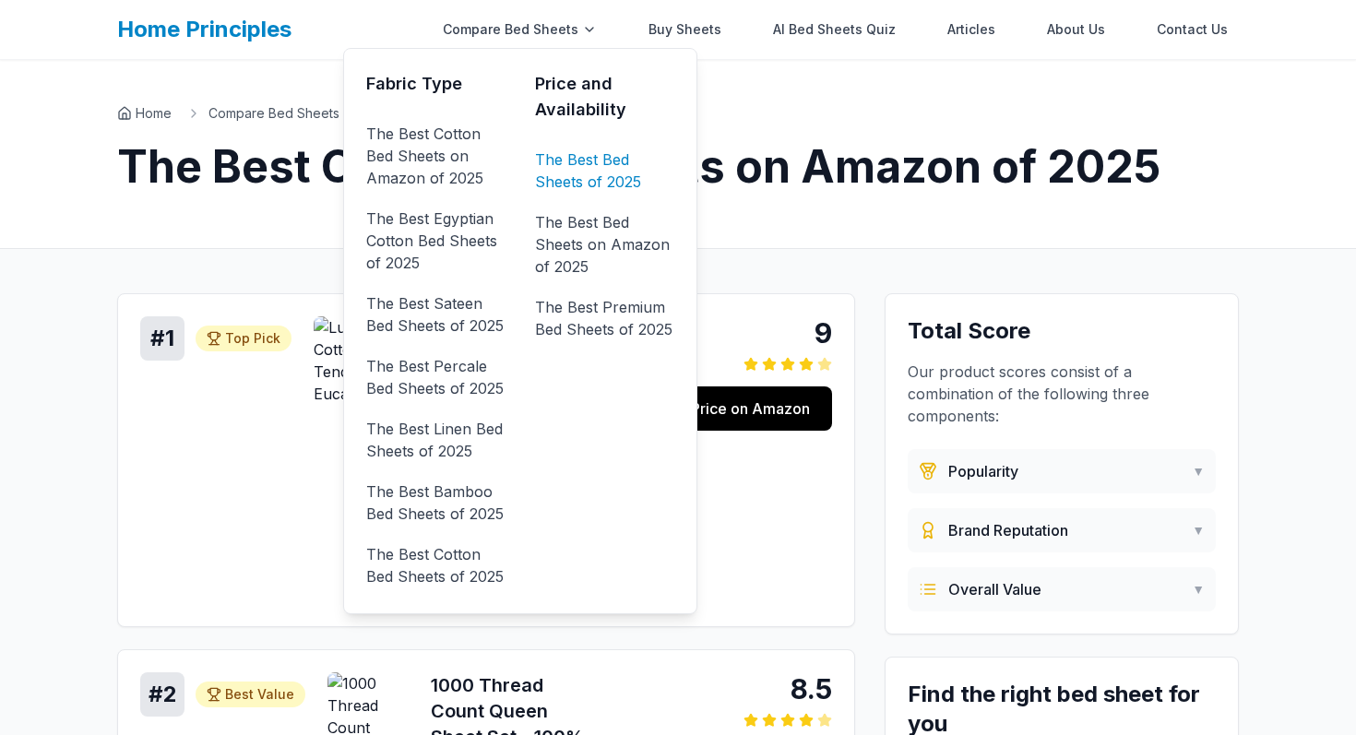
click at [579, 169] on link "The Best Bed Sheets of 2025" at bounding box center [604, 171] width 139 height 52
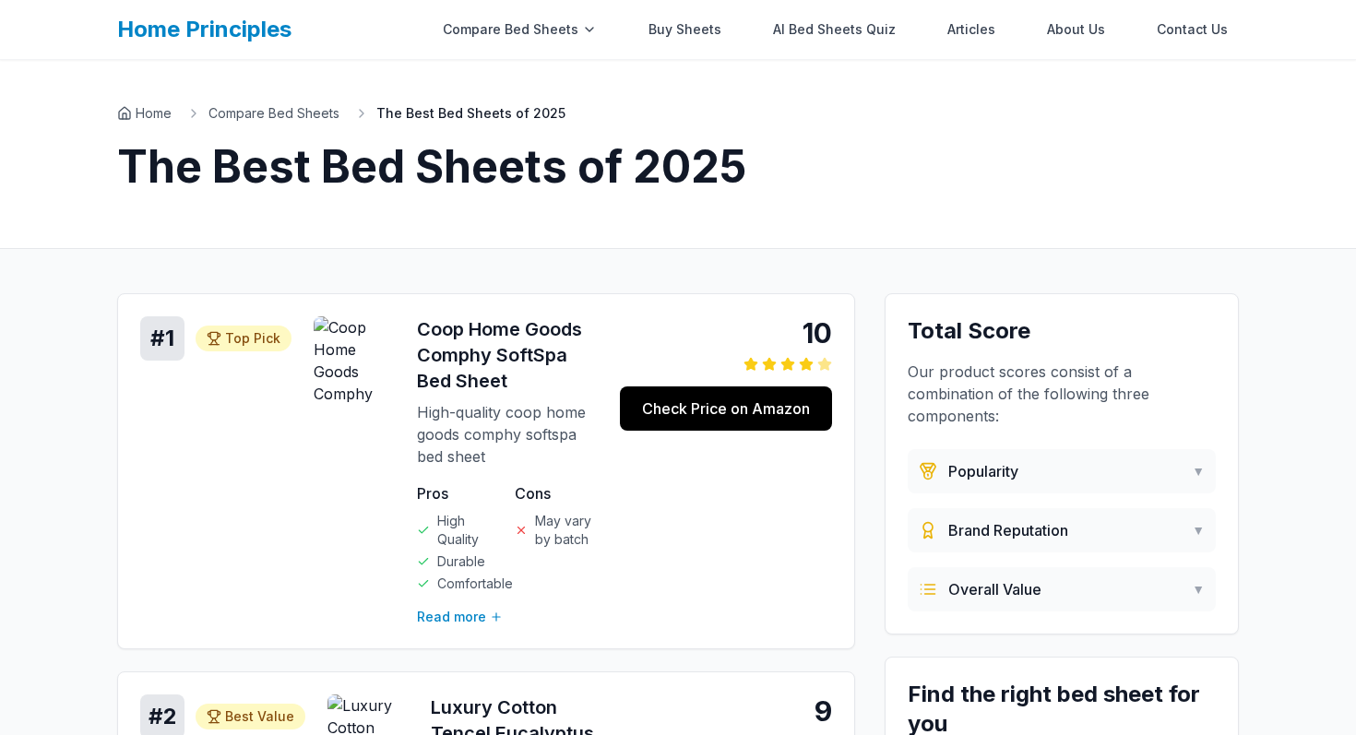
click at [896, 241] on div "Home Compare Bed Sheets The Best Bed Sheets of 2025 The Best Bed Sheets of 2025" at bounding box center [678, 154] width 1181 height 188
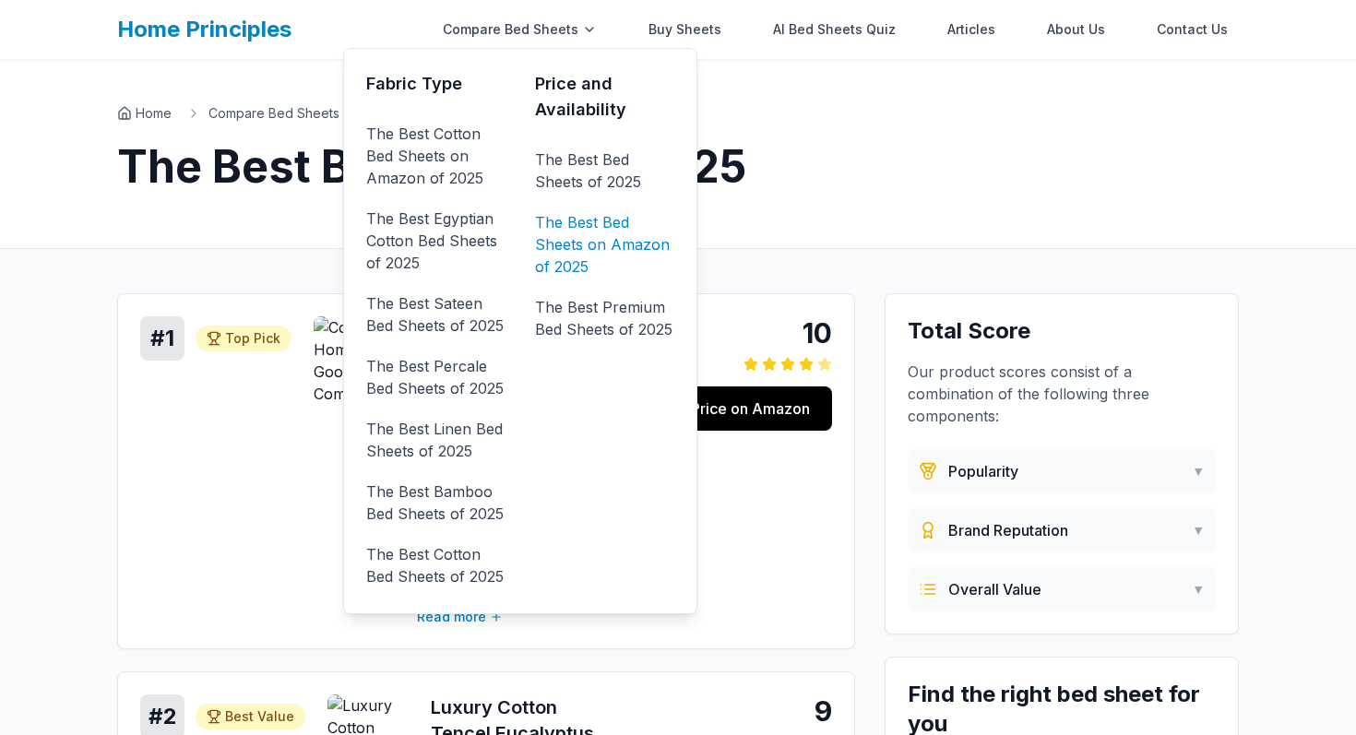
click at [591, 230] on link "The Best Bed Sheets on Amazon of 2025" at bounding box center [604, 245] width 139 height 74
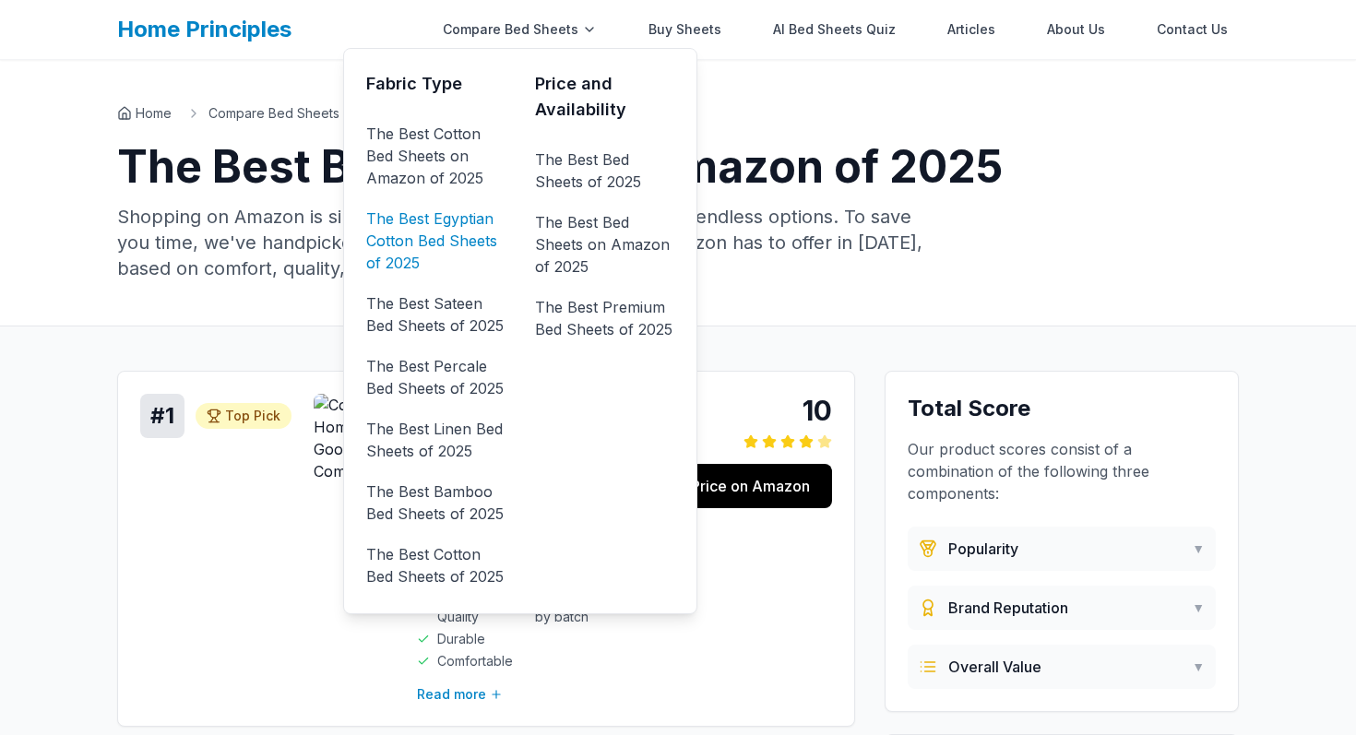
click at [423, 224] on link "The Best Egyptian Cotton Bed Sheets of 2025" at bounding box center [435, 241] width 139 height 74
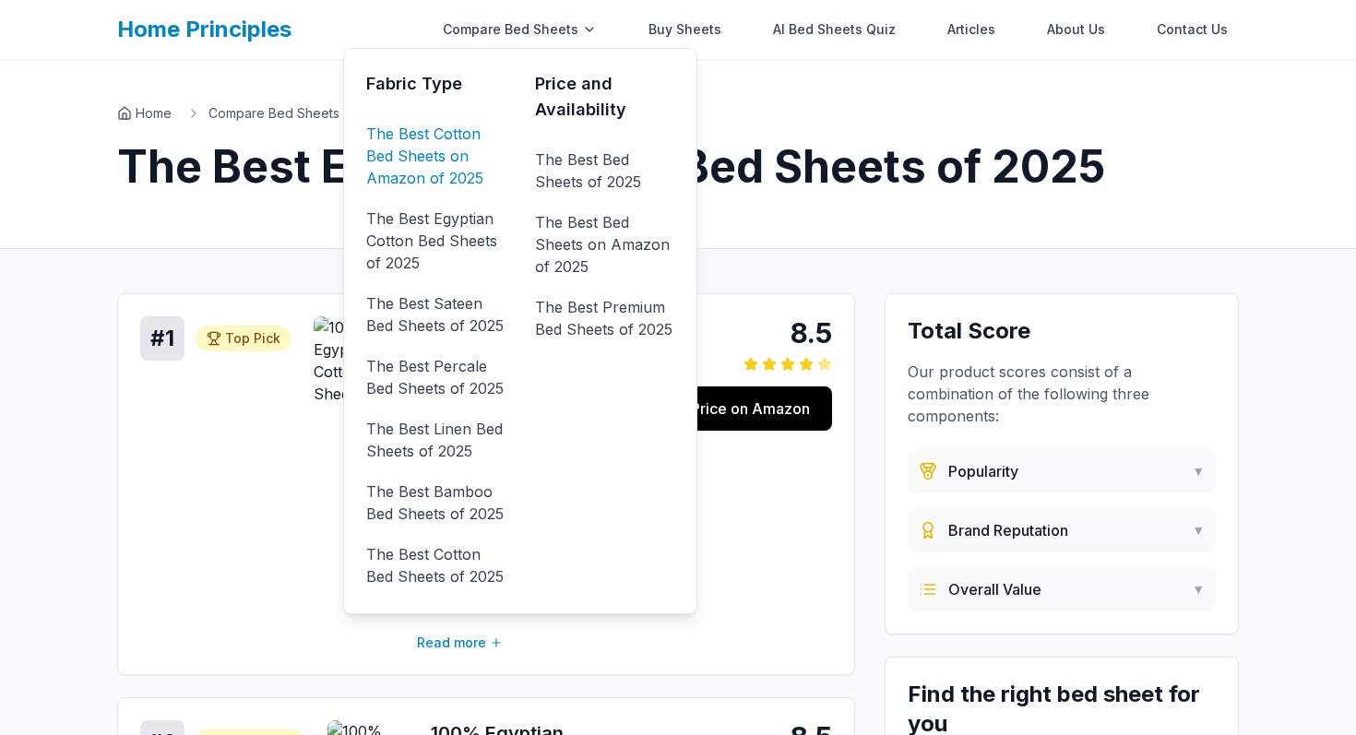
click at [430, 147] on link "The Best Cotton Bed Sheets on Amazon of 2025" at bounding box center [435, 156] width 139 height 74
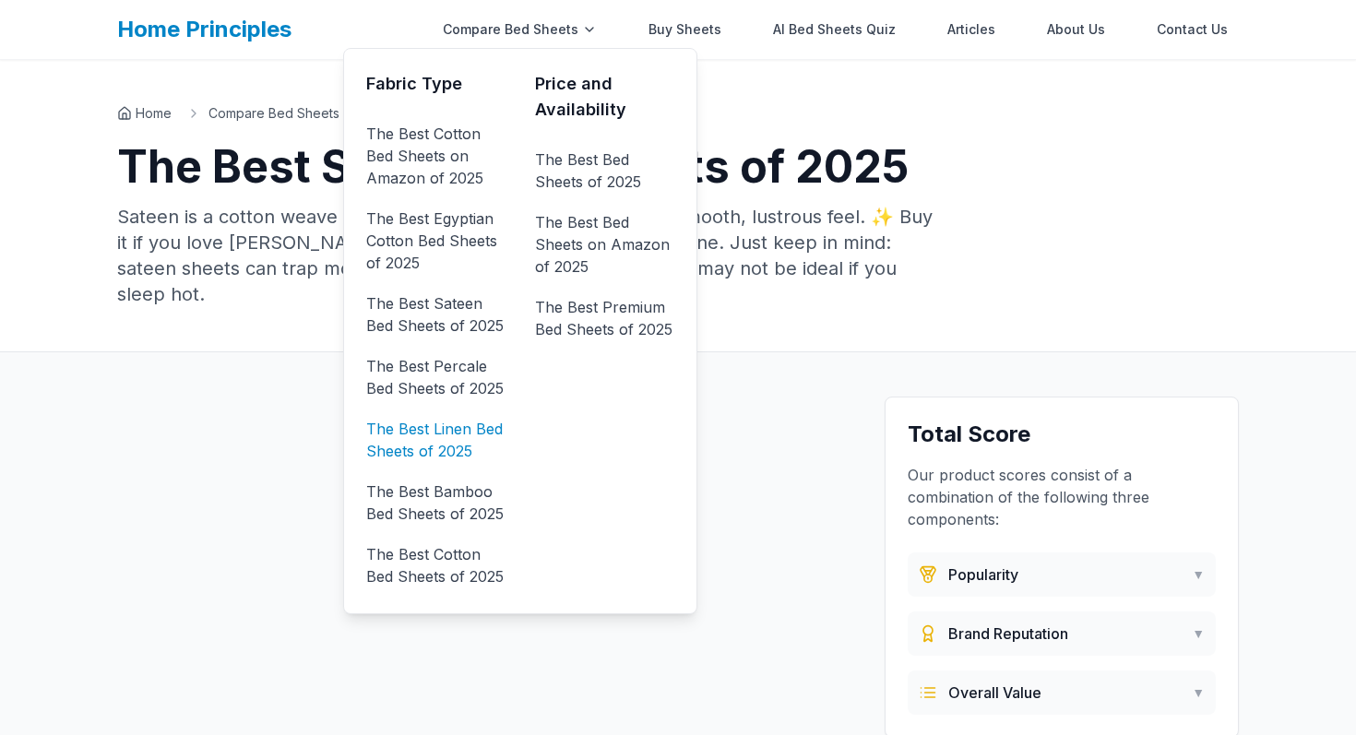
click at [446, 437] on link "The Best Linen Bed Sheets of 2025" at bounding box center [435, 440] width 139 height 52
